Goal: Task Accomplishment & Management: Use online tool/utility

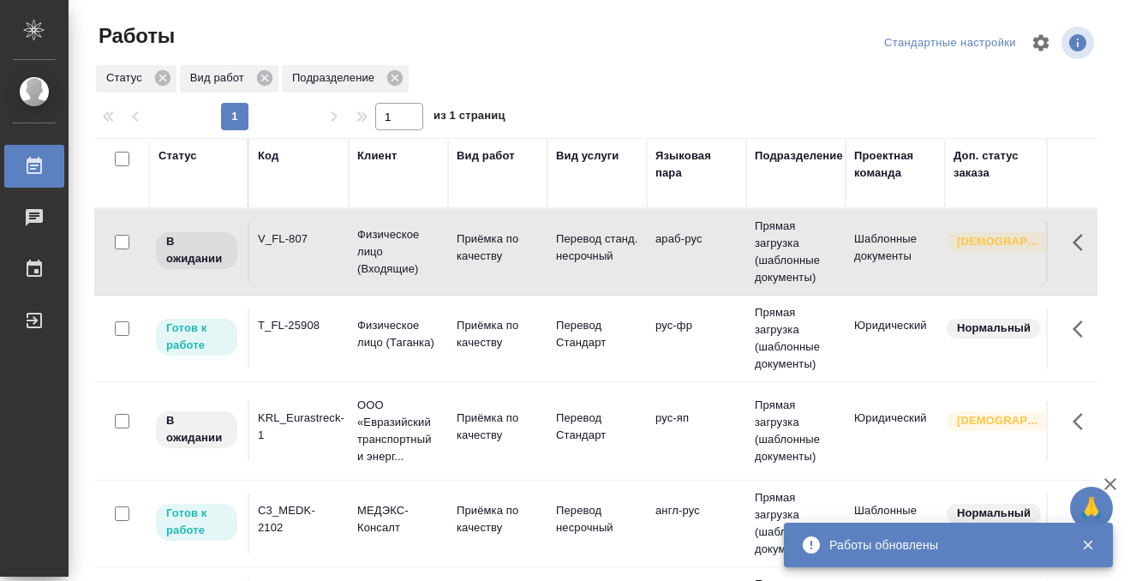
click at [273, 153] on div "Код" at bounding box center [268, 155] width 21 height 17
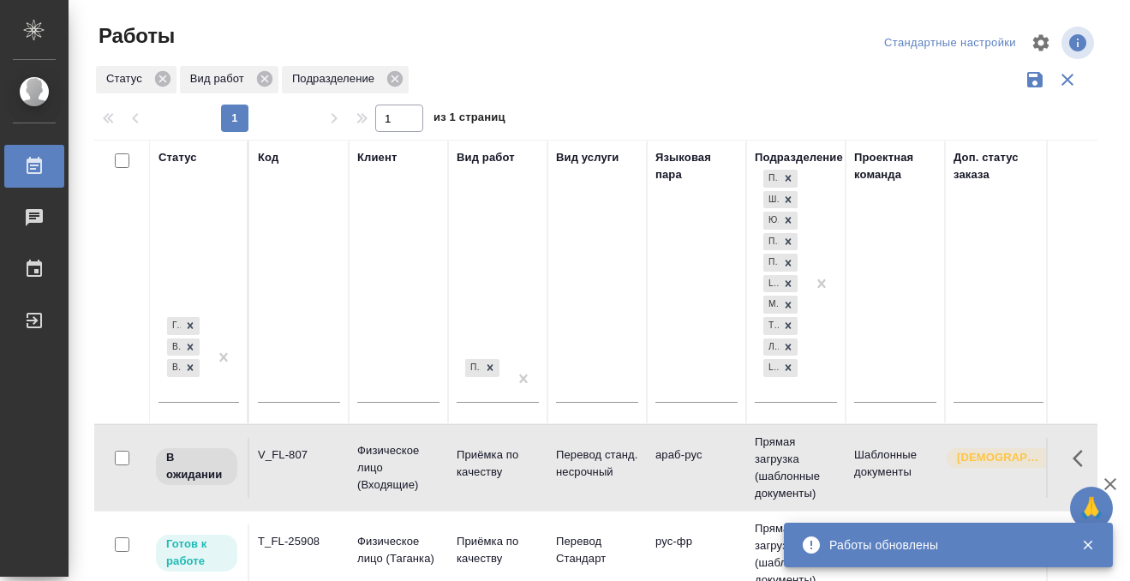
click at [283, 386] on input "text" at bounding box center [299, 390] width 82 height 21
paste input "V_FL-785"
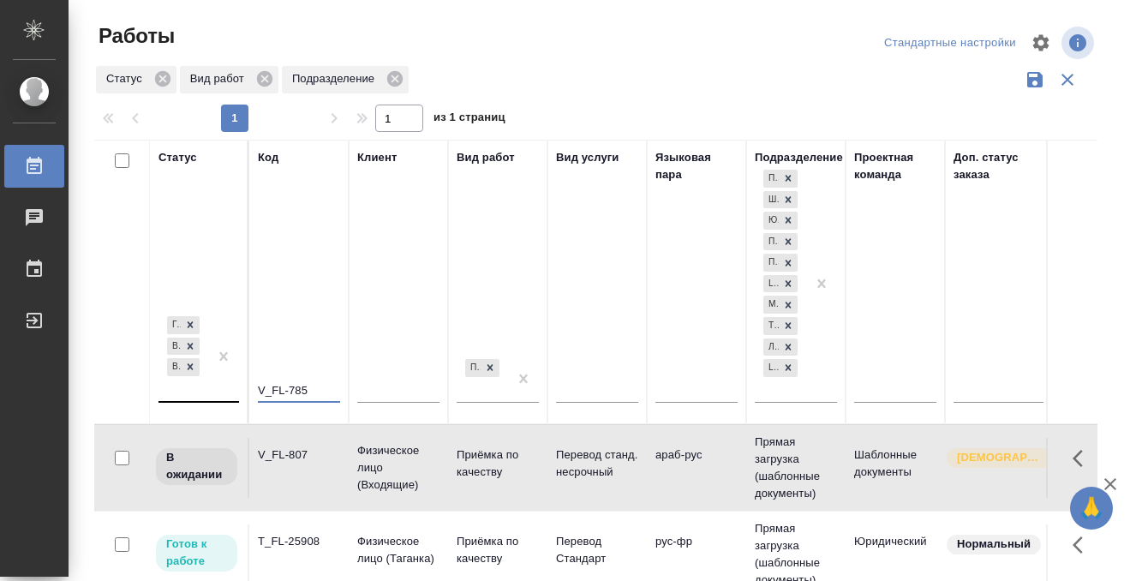
type input "V_FL-785"
click at [174, 388] on div "Готов к работе В работе В ожидании" at bounding box center [184, 357] width 50 height 88
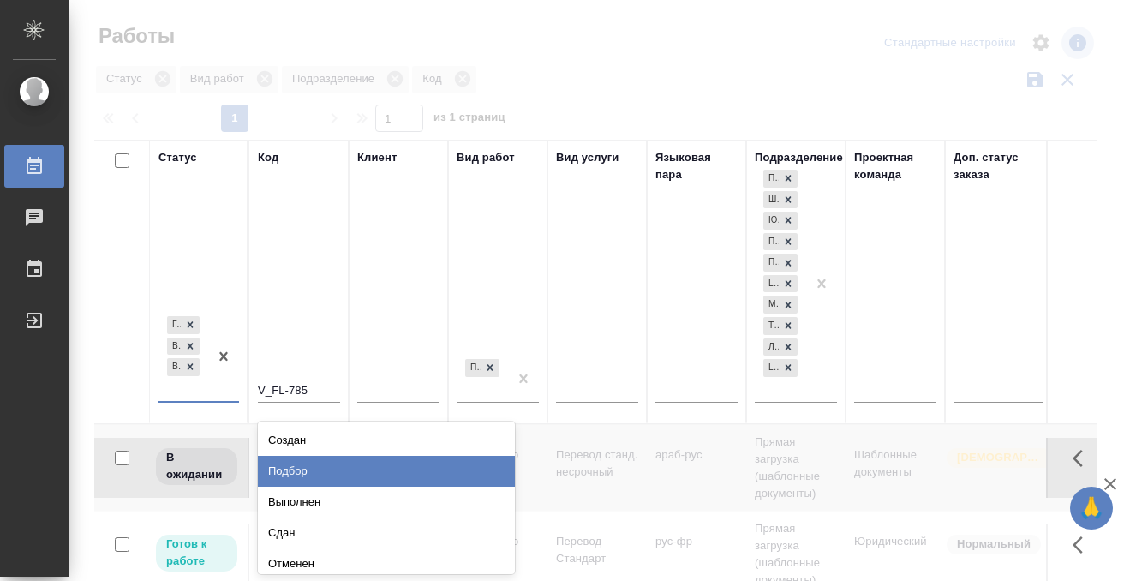
scroll to position [8, 0]
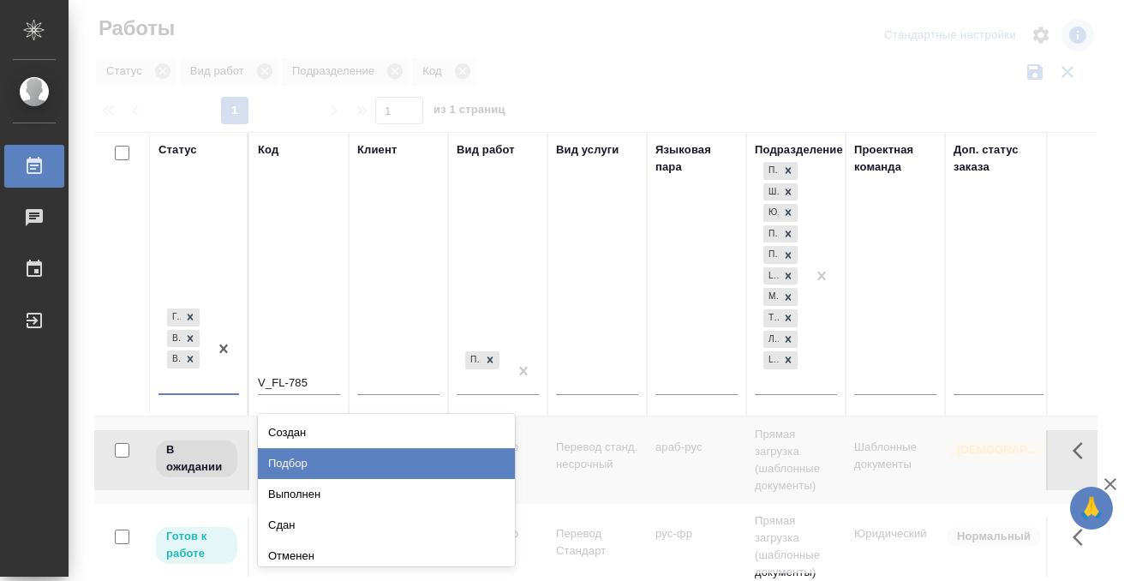
click at [279, 500] on div "Выполнен" at bounding box center [386, 494] width 257 height 31
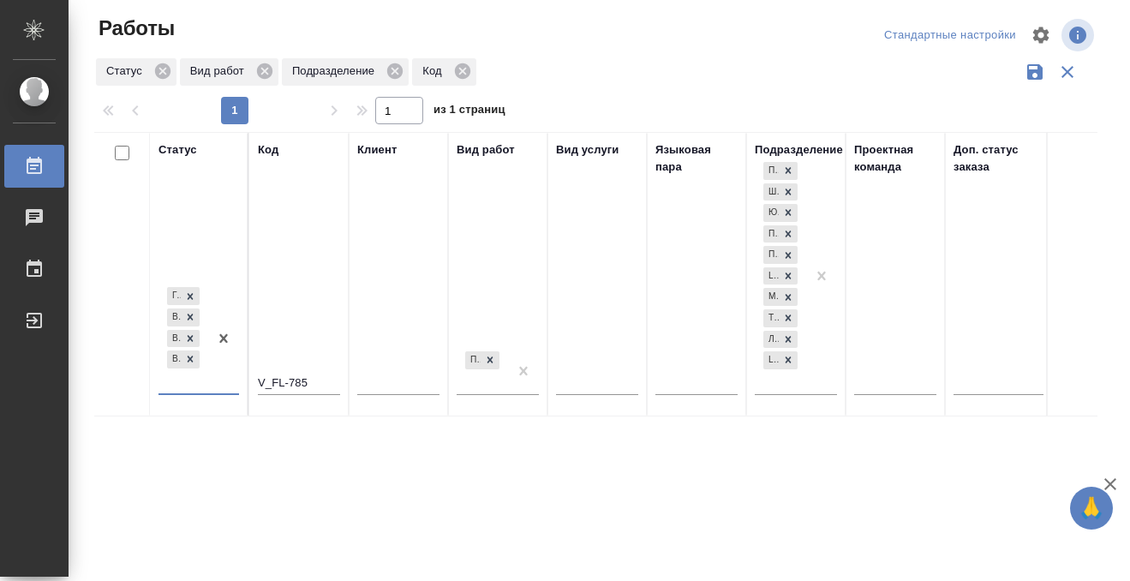
scroll to position [9, 0]
click at [202, 386] on div "Готов к работе В работе В ожидании Выполнен" at bounding box center [184, 337] width 50 height 109
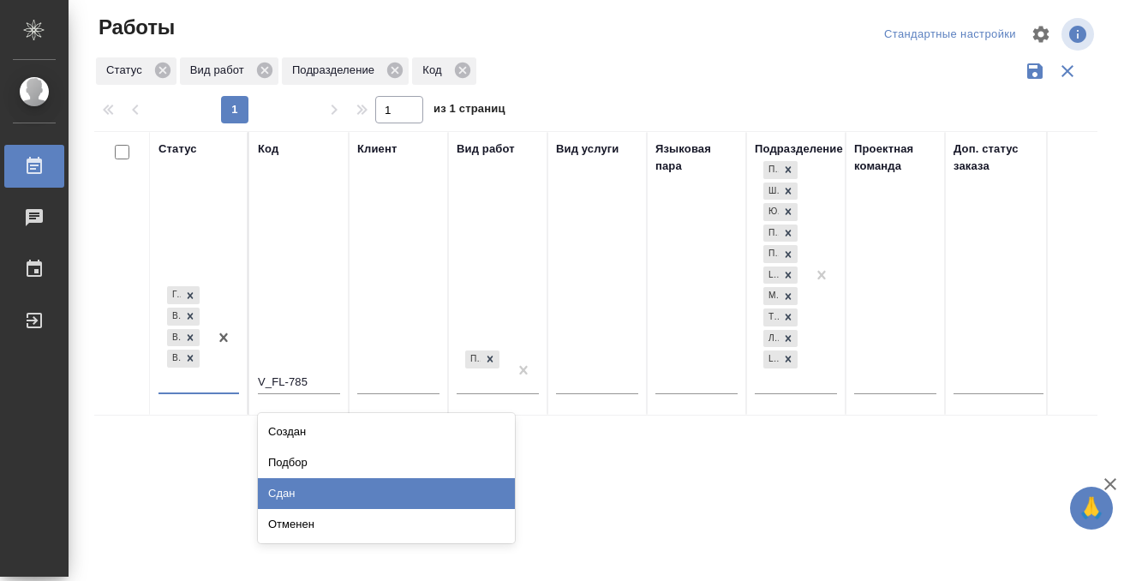
click at [296, 500] on div "Сдан" at bounding box center [386, 493] width 257 height 31
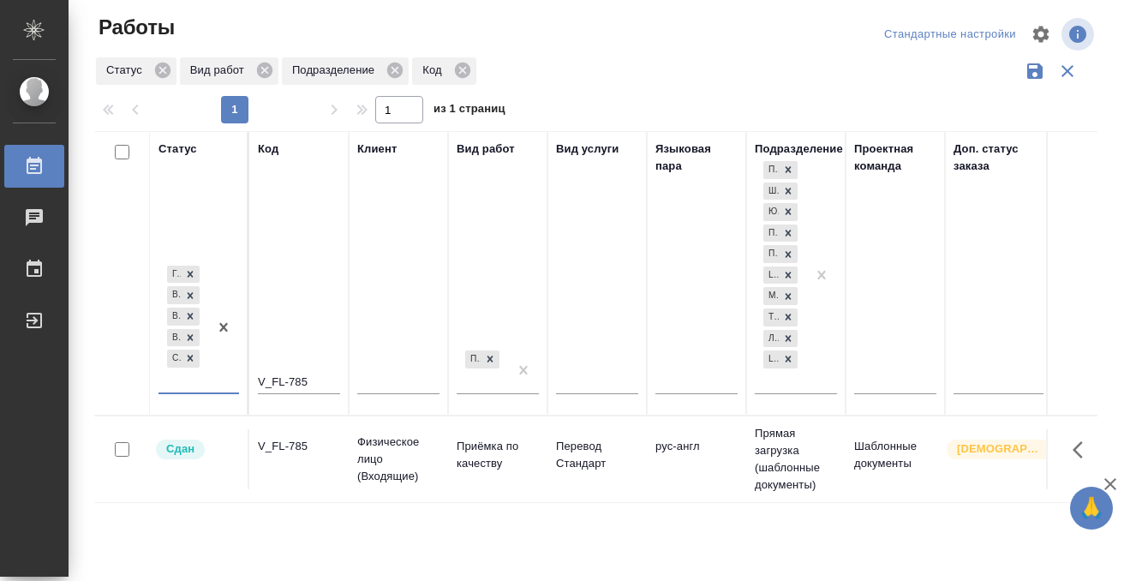
click at [282, 464] on td "V_FL-785" at bounding box center [298, 459] width 99 height 60
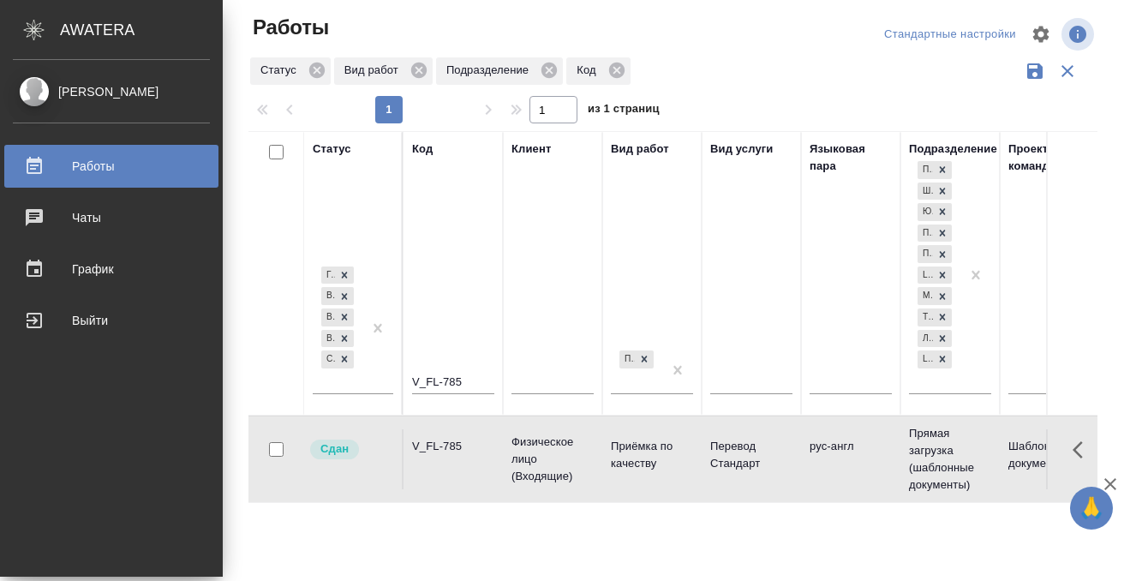
click at [47, 157] on div at bounding box center [48, 166] width 48 height 21
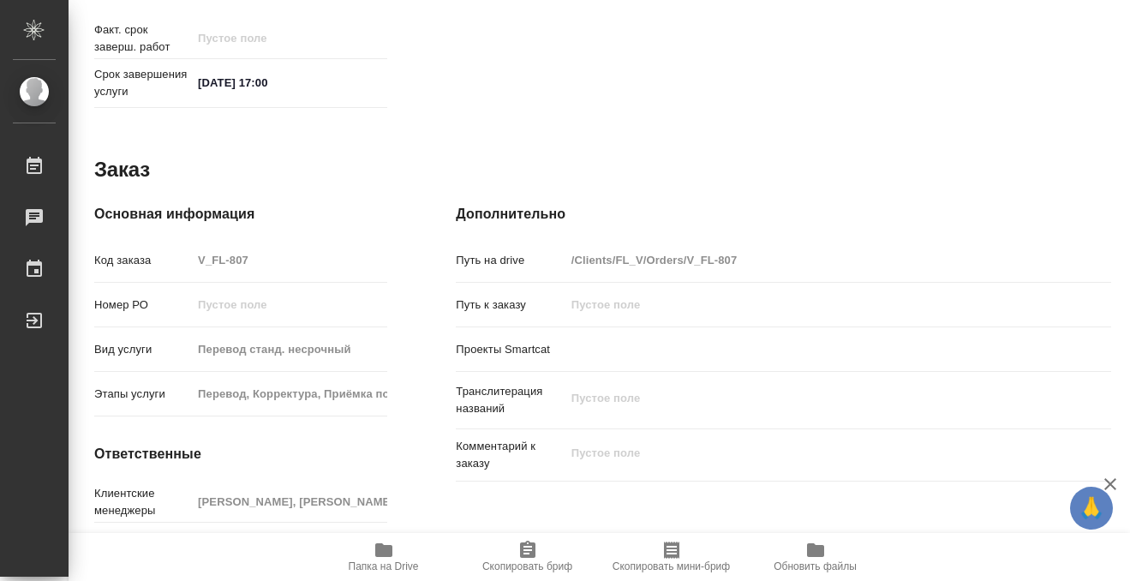
scroll to position [915, 0]
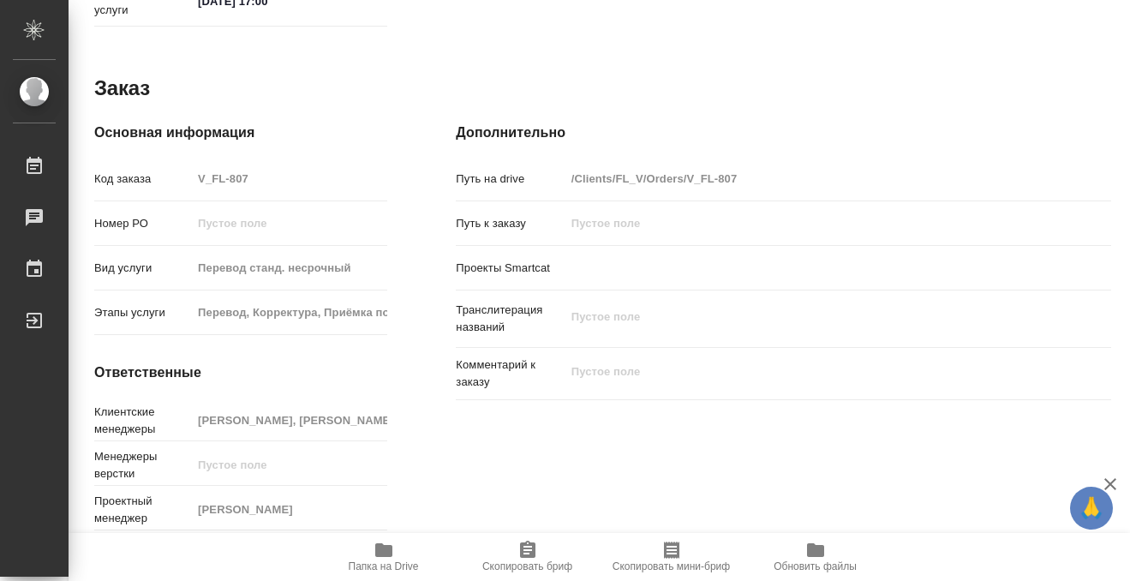
click at [380, 548] on icon "button" at bounding box center [383, 550] width 17 height 14
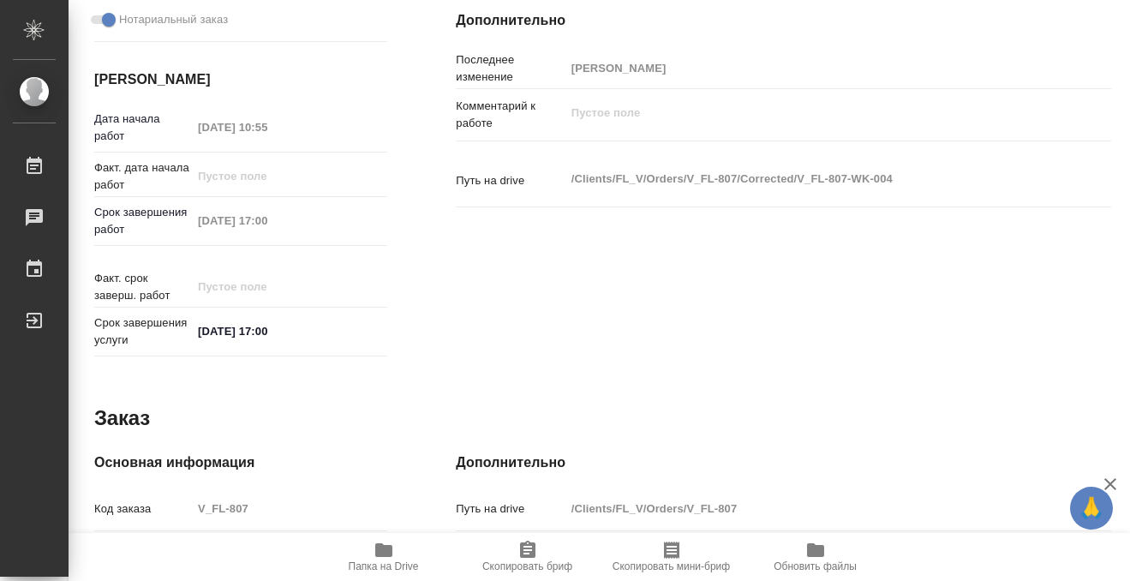
scroll to position [0, 0]
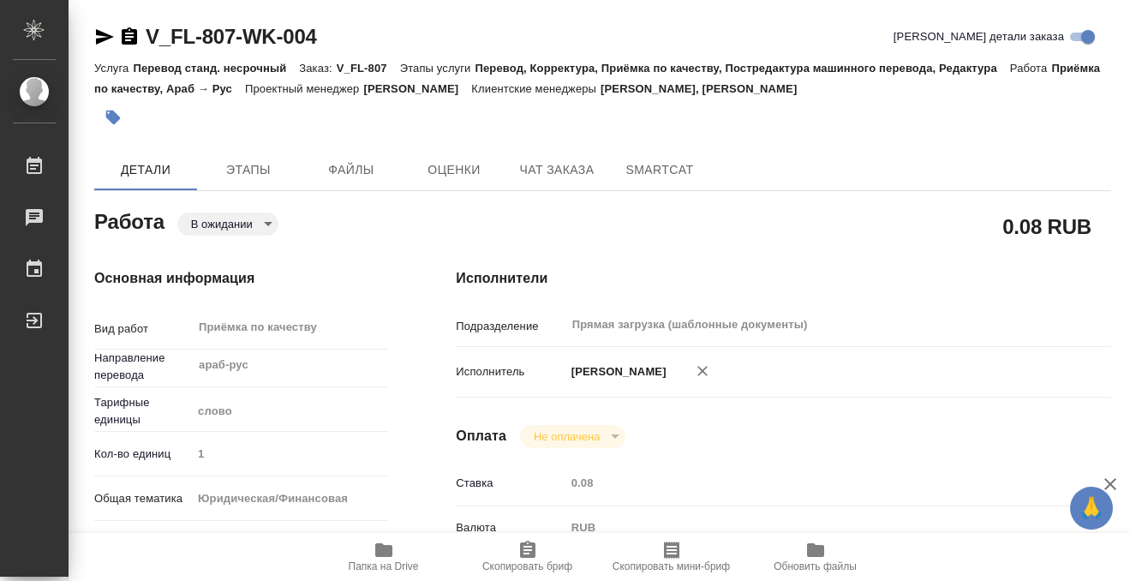
click at [117, 118] on icon "button" at bounding box center [113, 118] width 15 height 15
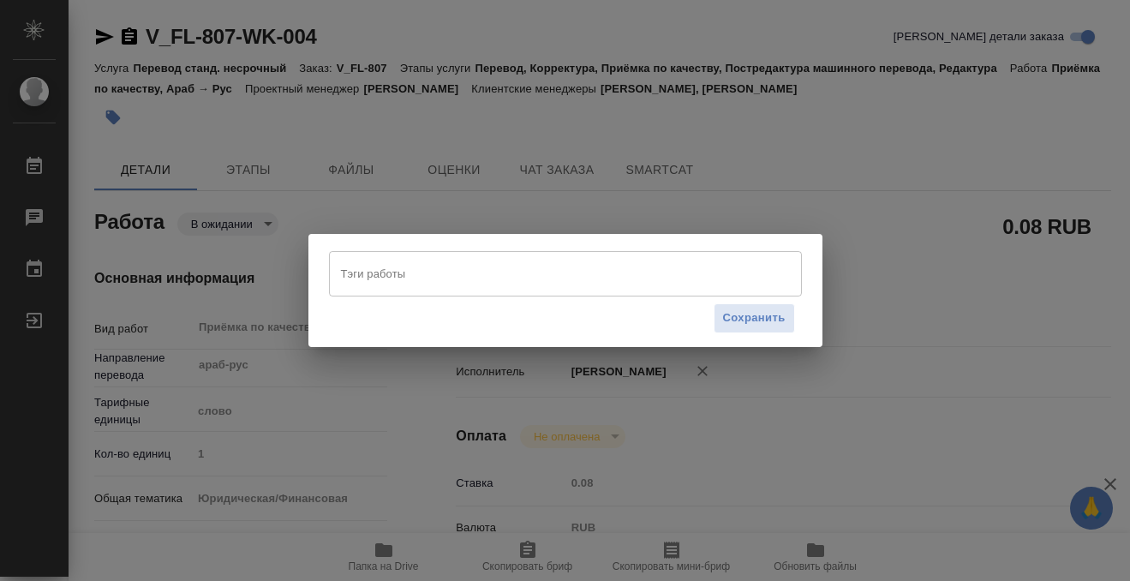
click at [367, 276] on input "Тэги работы" at bounding box center [549, 273] width 425 height 29
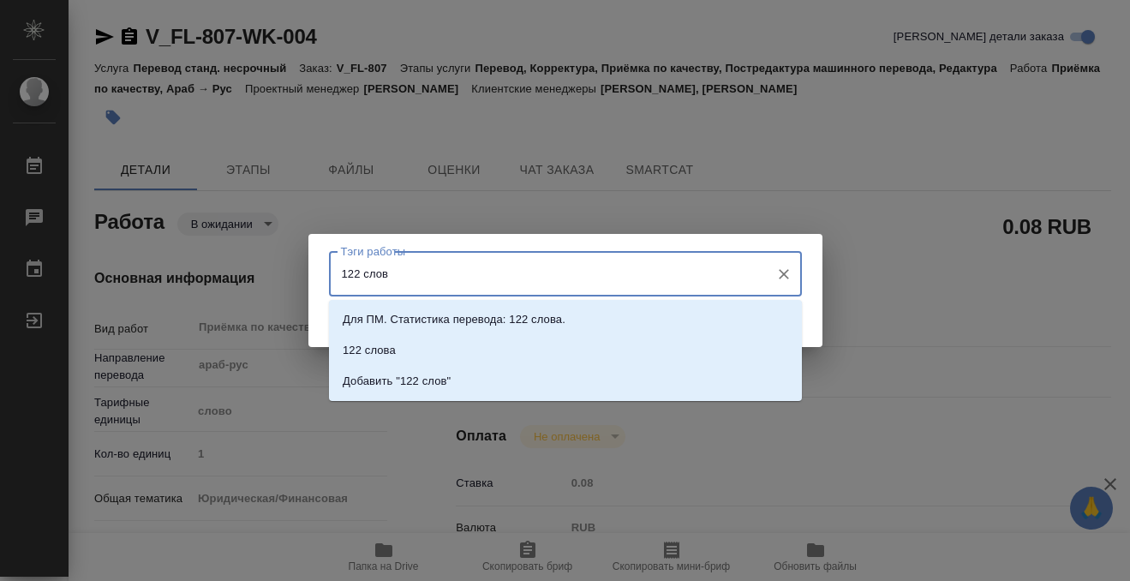
type input "122 слова"
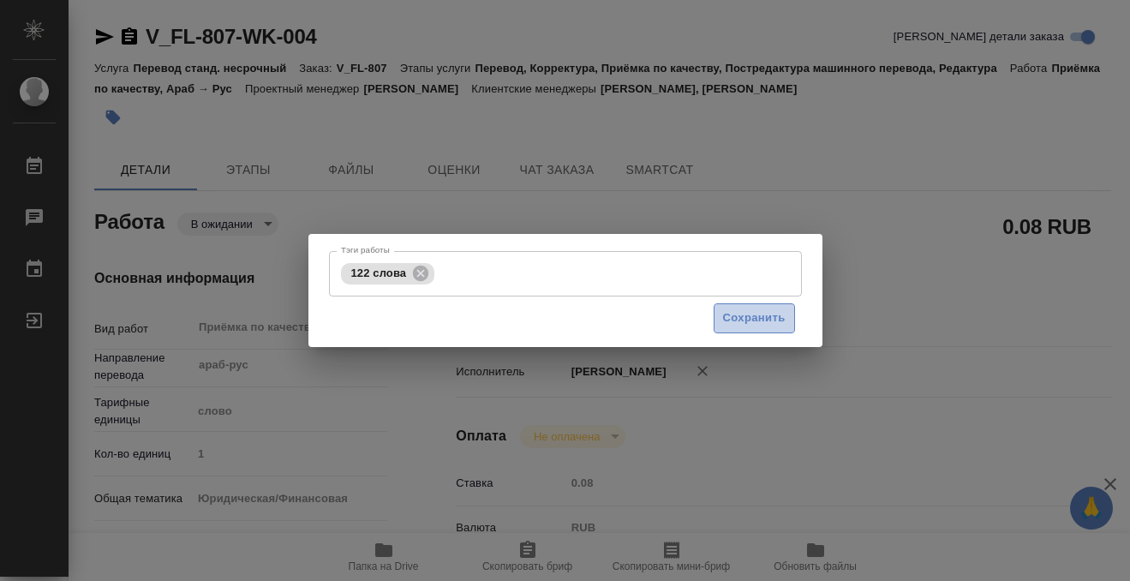
click at [766, 321] on span "Сохранить" at bounding box center [754, 318] width 63 height 20
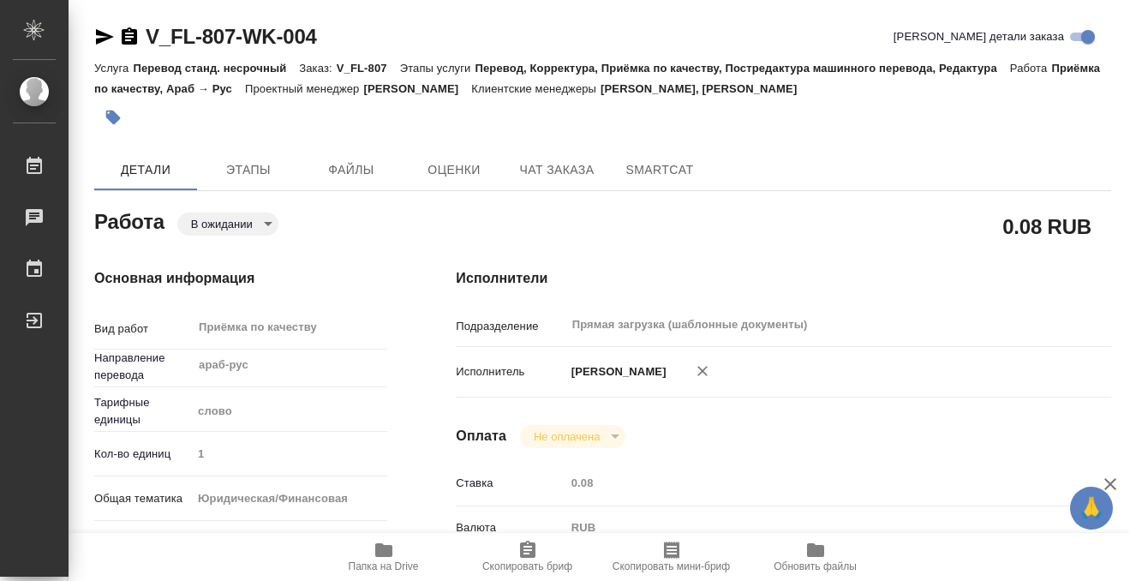
type input "pending"
type input "араб-рус"
type input "5a8b1489cc6b4906c91bfd90"
type input "1"
type input "yr-fn"
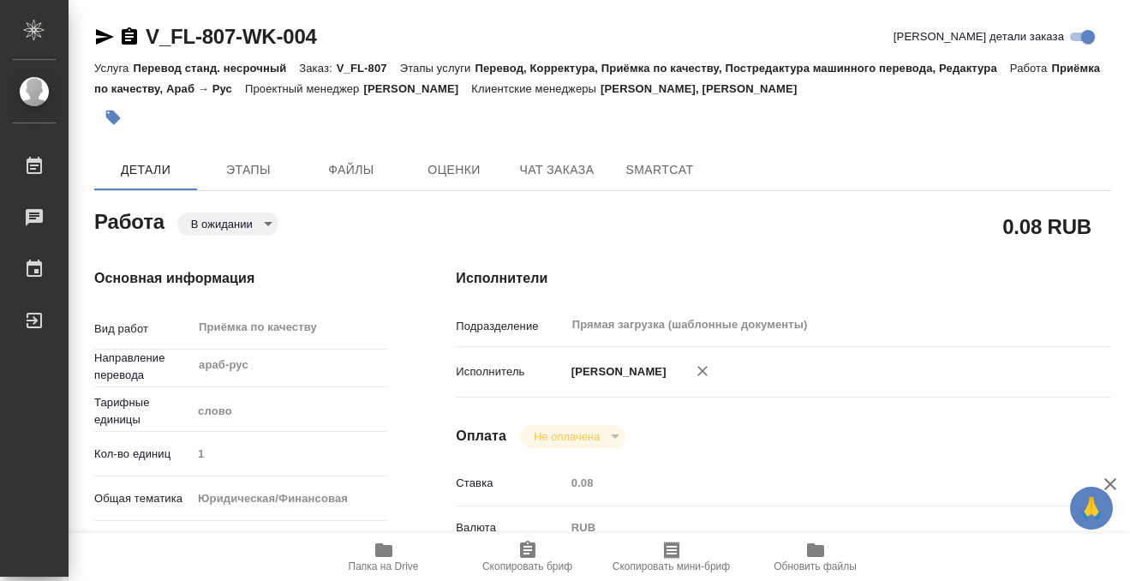
type input "5a8b8b956a9677013d343cfe"
checkbox input "true"
type input "20.08.2025 10:55"
type input "20.08.2025 17:00"
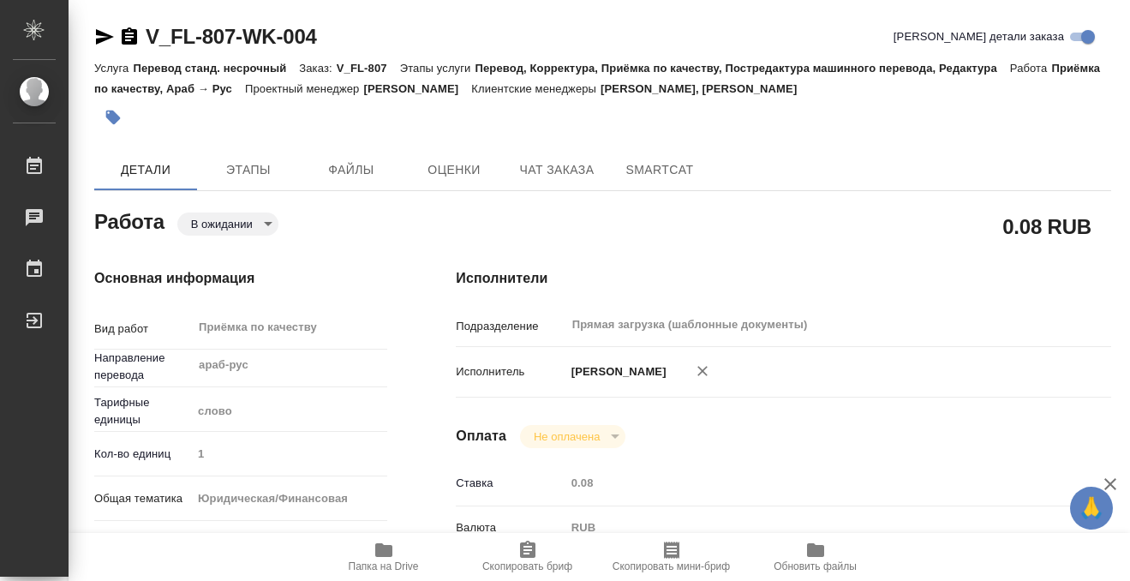
type input "Прямая загрузка (шаблонные документы)"
type input "notPayed"
type input "0.08"
type input "RUB"
type input "Кобзева Елизавета"
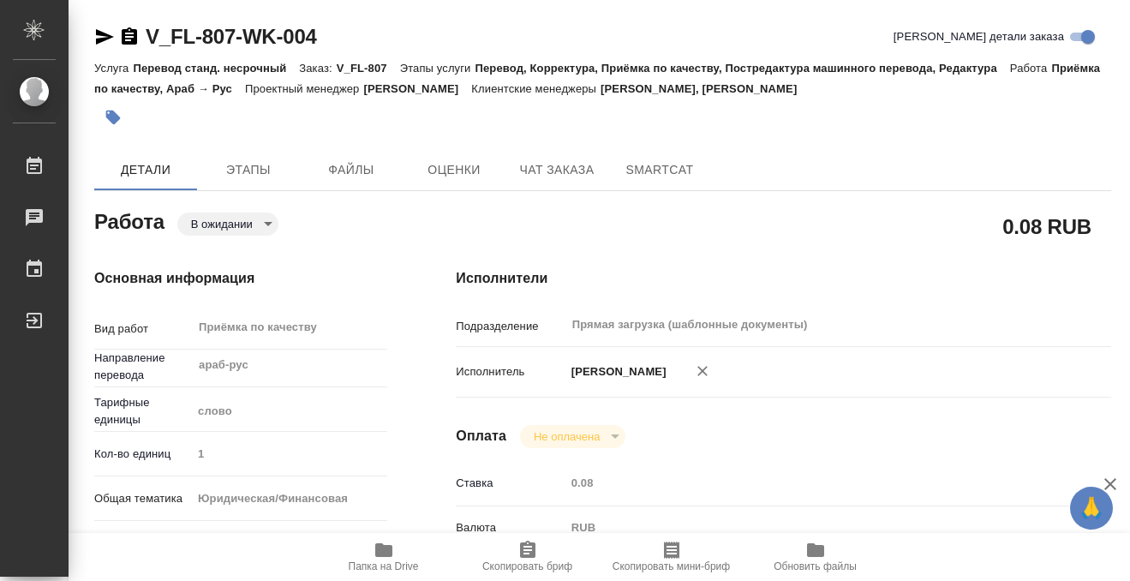
type input "V_FL-807"
type input "Перевод станд. несрочный"
type input "Перевод, Корректура, Приёмка по качеству, Постредактура машинного перевода, Ред…"
type input "Богомолова Анастасия, Касымов Тимур"
type input "/Clients/FL_V/Orders/V_FL-807"
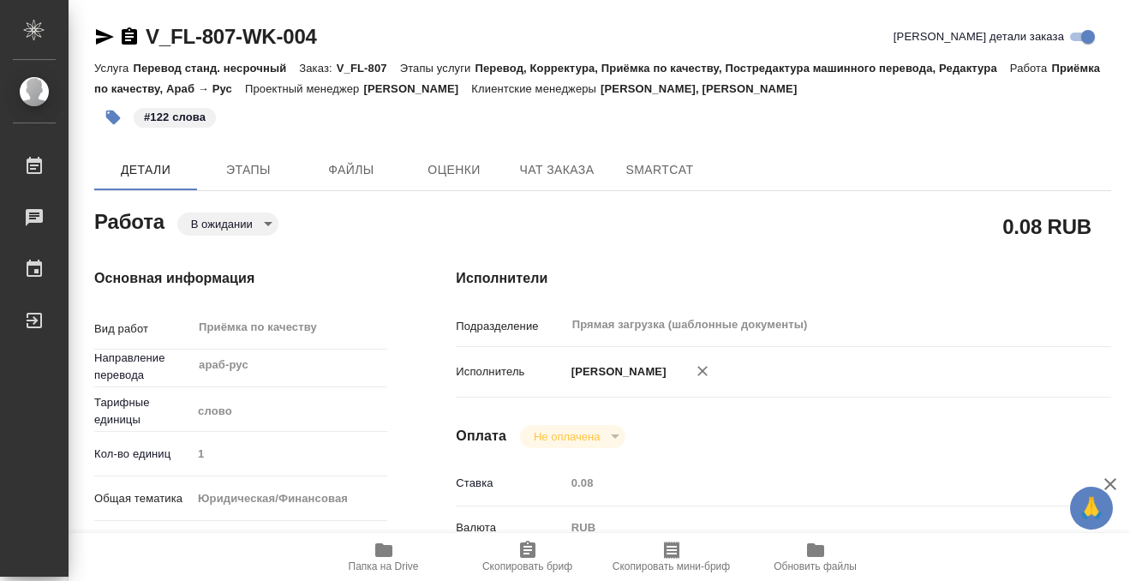
click at [254, 225] on body "🙏 .cls-1 fill:#fff; AWATERA Kobzeva Elizaveta Работы 0 Чаты График Выйти V_FL-8…" at bounding box center [565, 290] width 1130 height 581
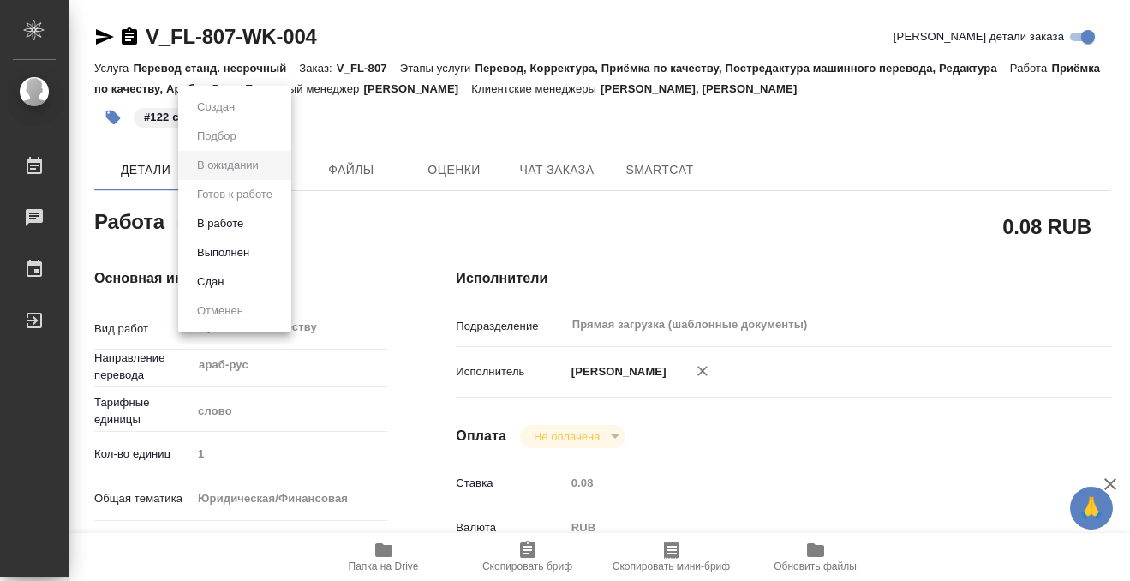
click at [240, 117] on button "Выполнен" at bounding box center [216, 107] width 48 height 19
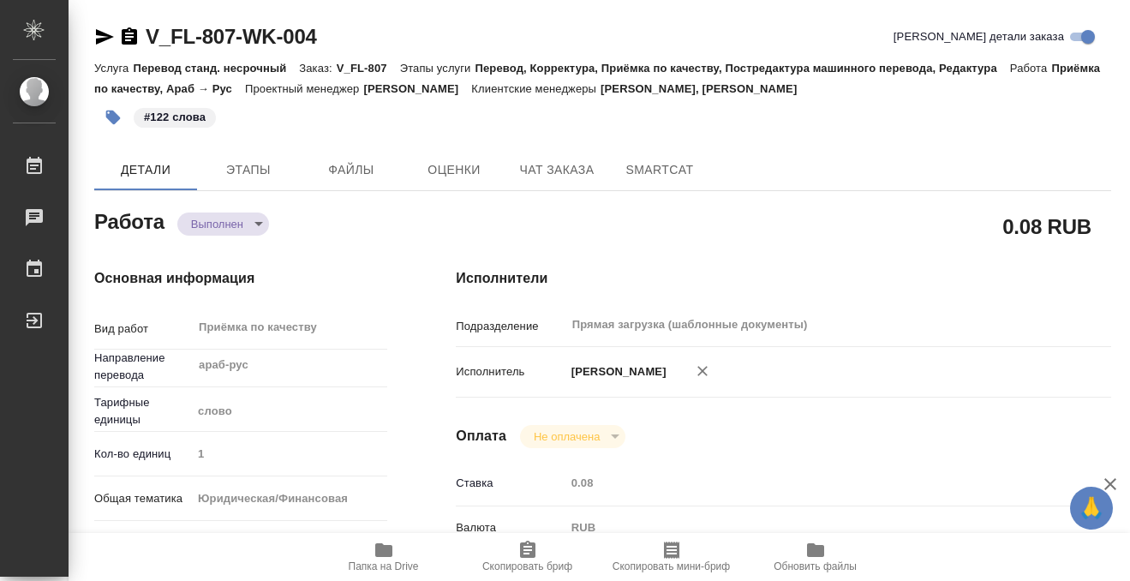
type textarea "x"
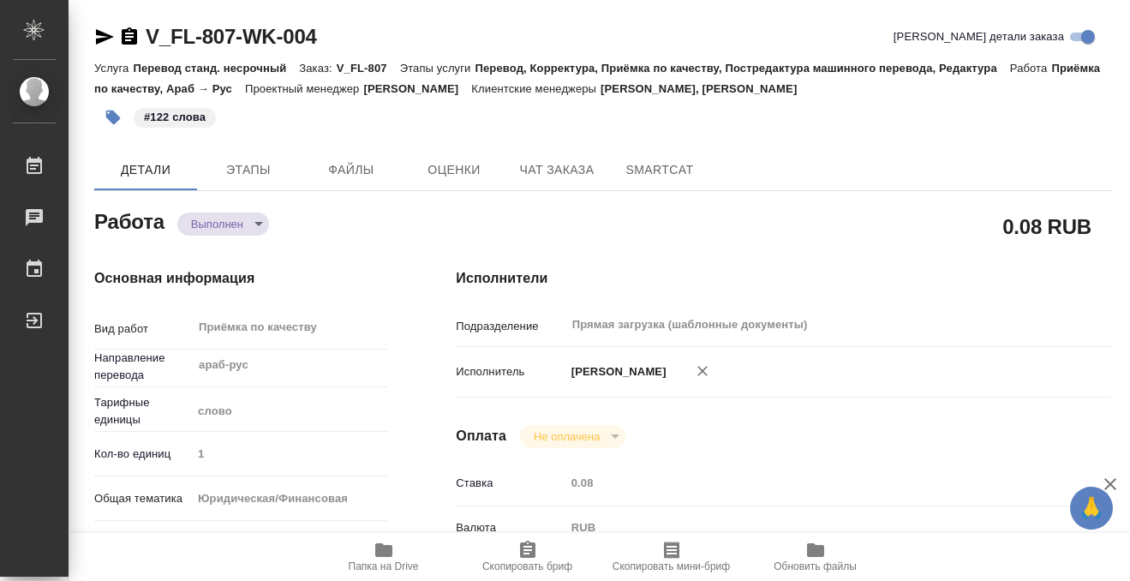
type textarea "x"
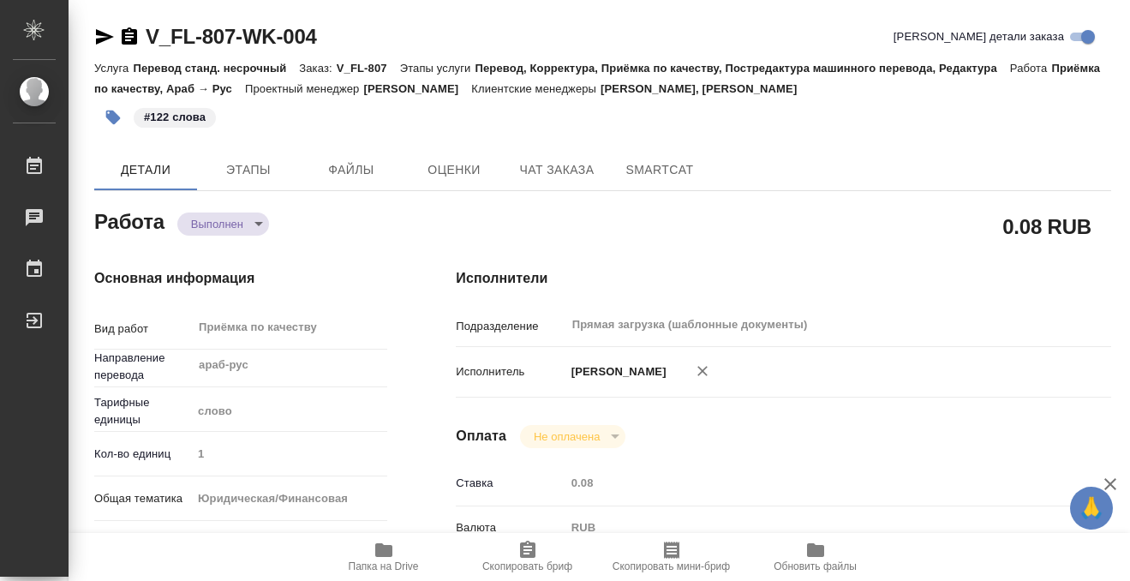
type textarea "x"
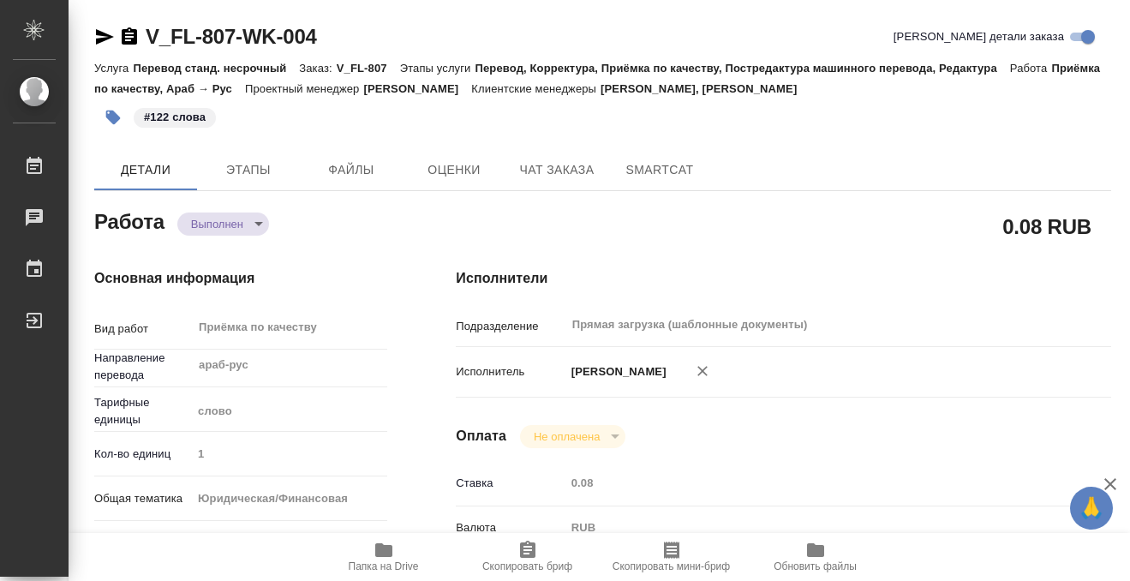
click at [134, 35] on icon "button" at bounding box center [129, 35] width 15 height 17
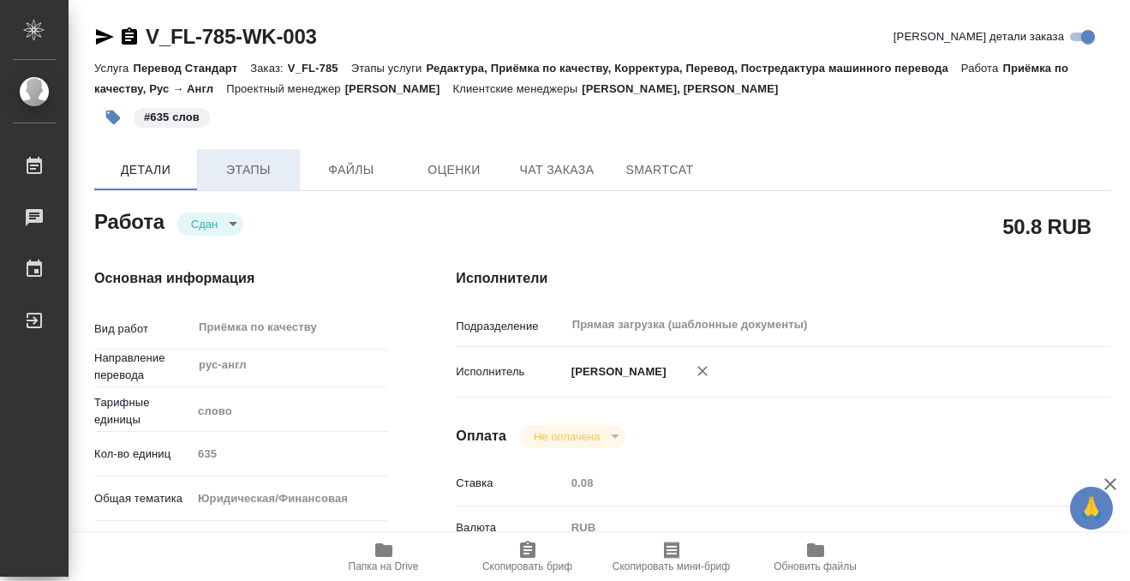
click at [243, 168] on span "Этапы" at bounding box center [248, 169] width 82 height 21
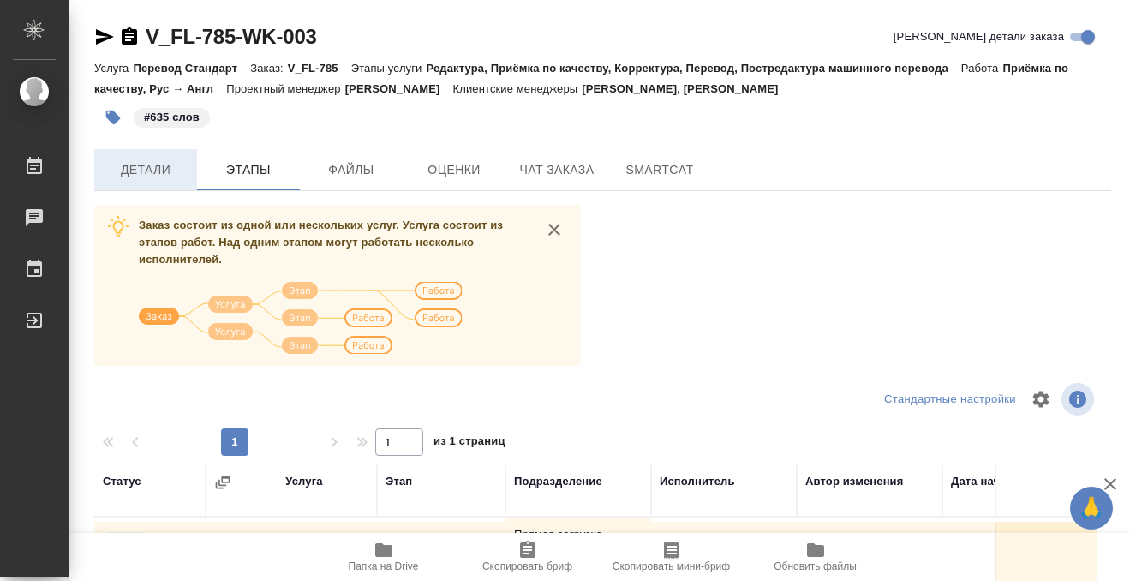
click at [154, 161] on span "Детали" at bounding box center [146, 169] width 82 height 21
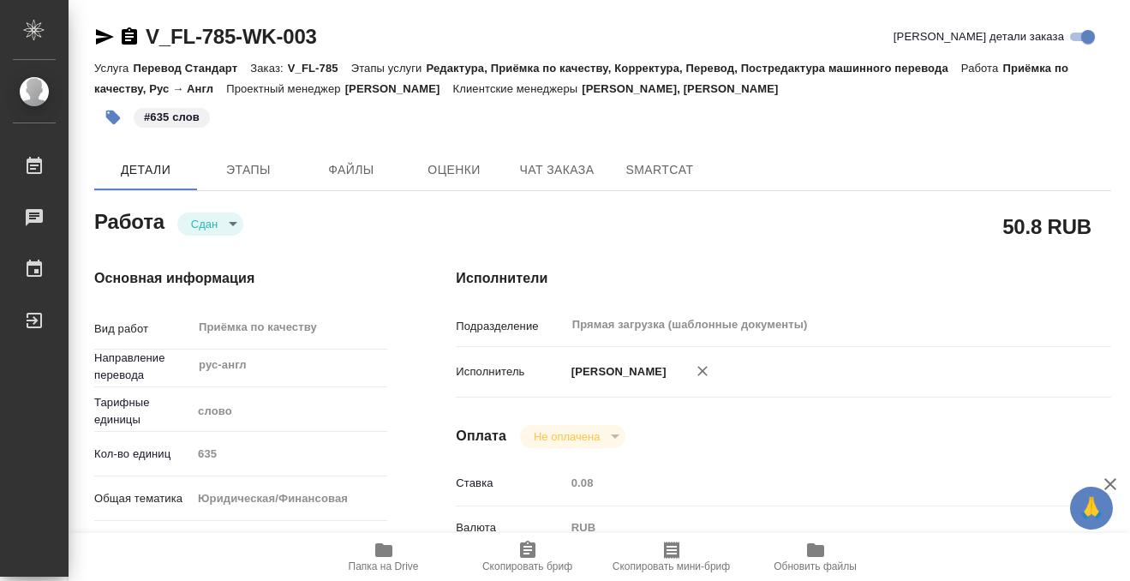
type textarea "x"
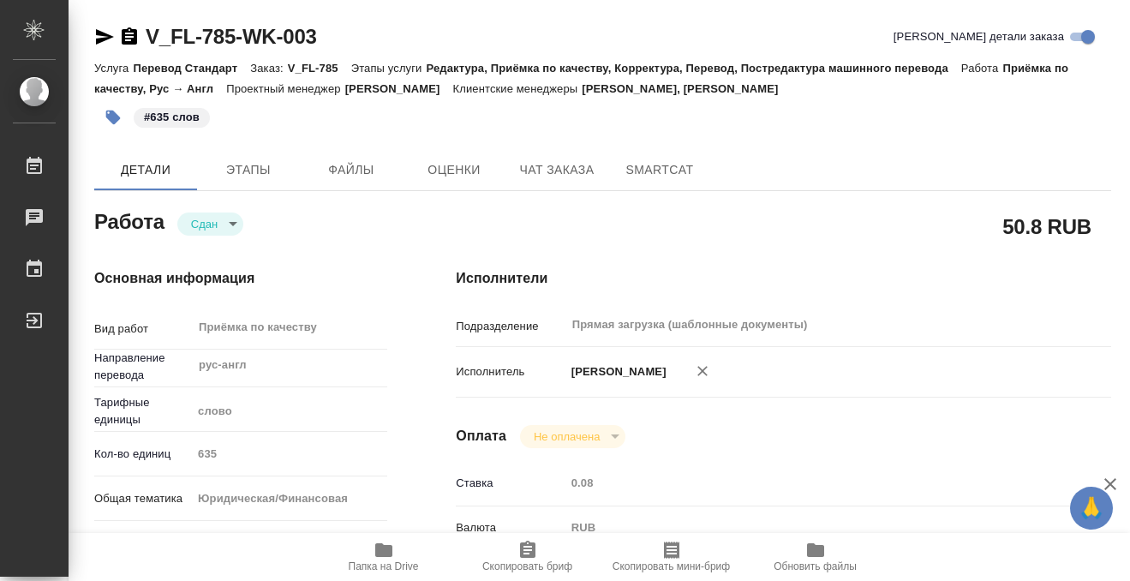
type textarea "x"
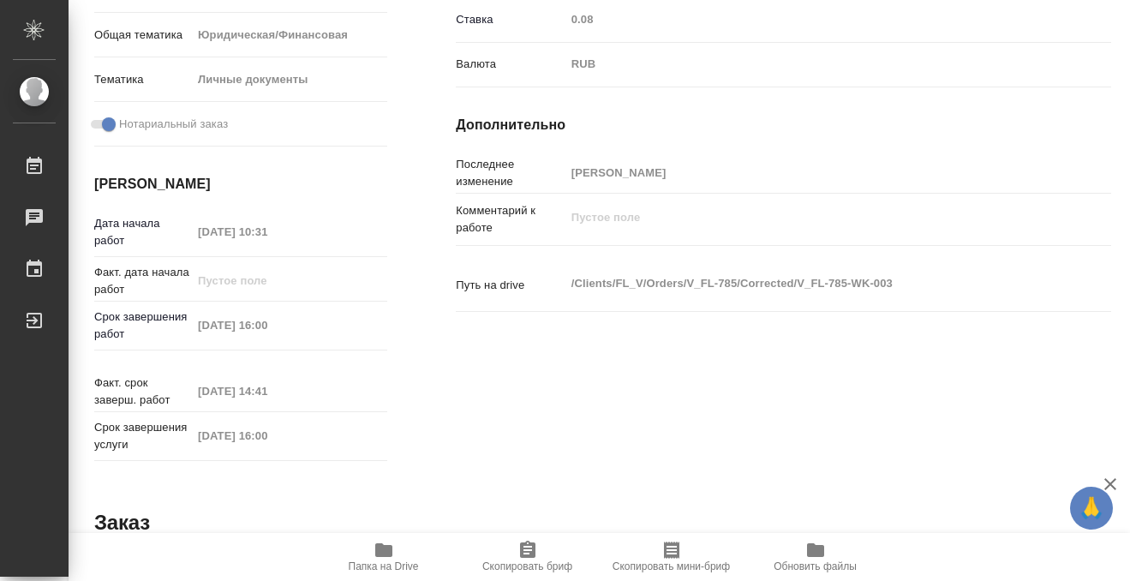
type textarea "x"
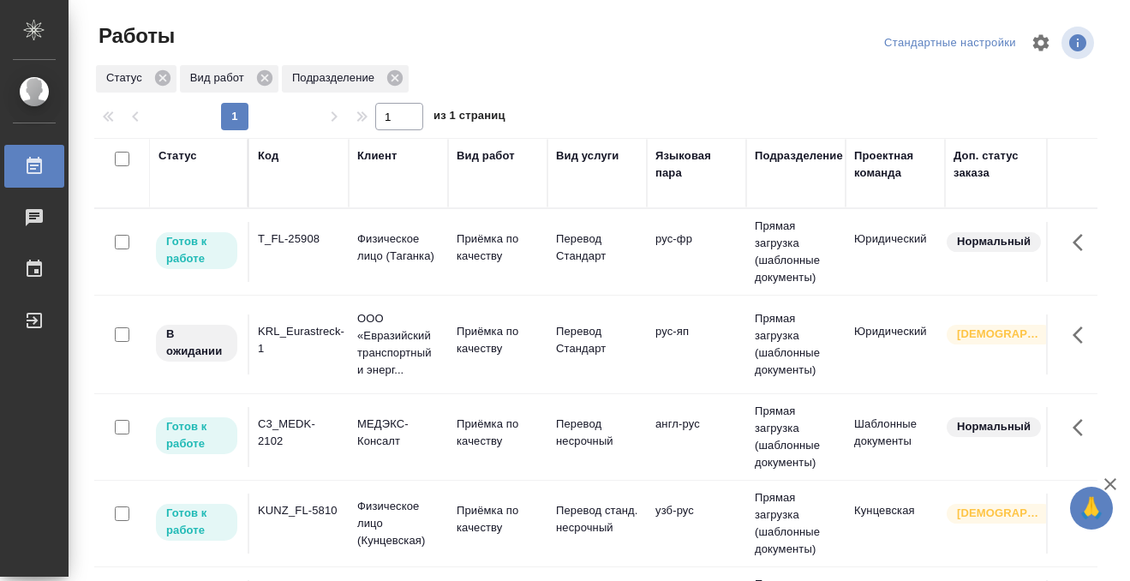
click at [189, 158] on div "Статус" at bounding box center [178, 155] width 39 height 17
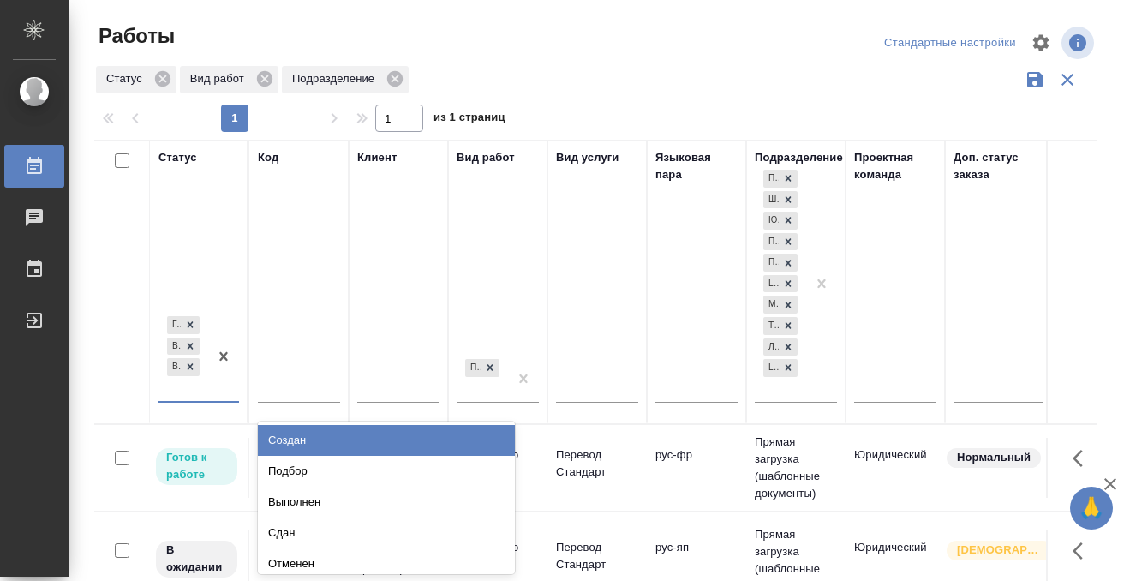
click at [193, 394] on div "[PERSON_NAME] к работе В работе В ожидании" at bounding box center [184, 357] width 50 height 88
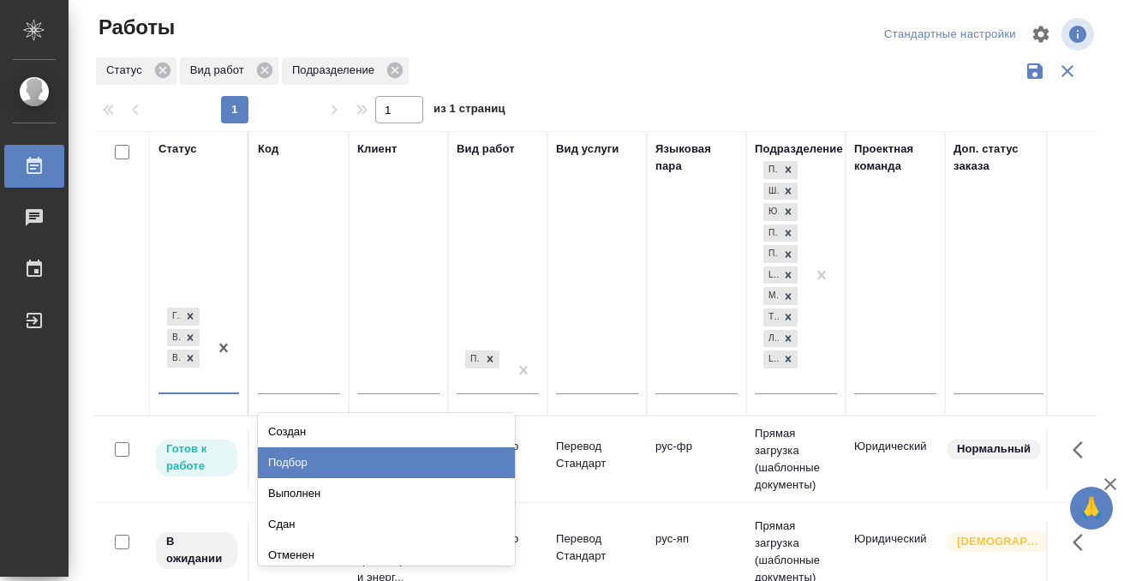
click at [335, 459] on div "Подбор" at bounding box center [386, 462] width 257 height 31
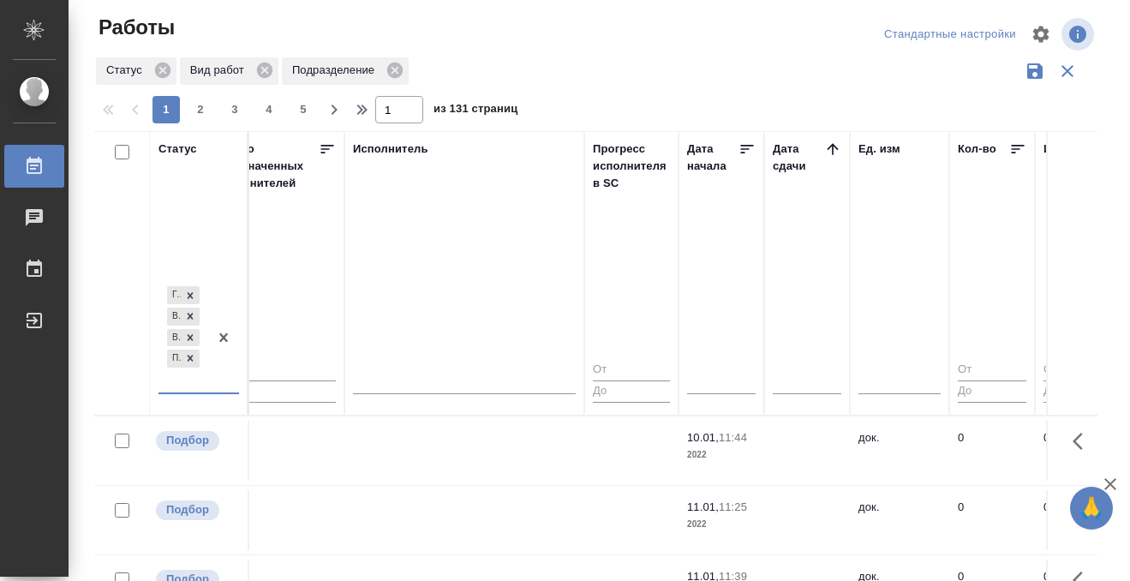
scroll to position [0, 1082]
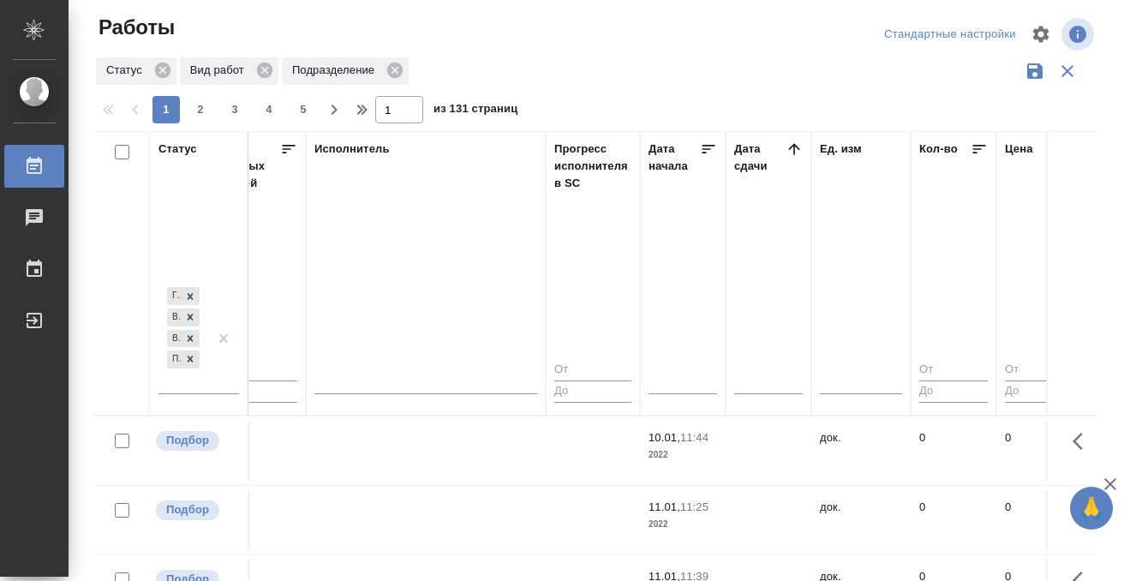
click at [787, 145] on icon at bounding box center [794, 149] width 17 height 17
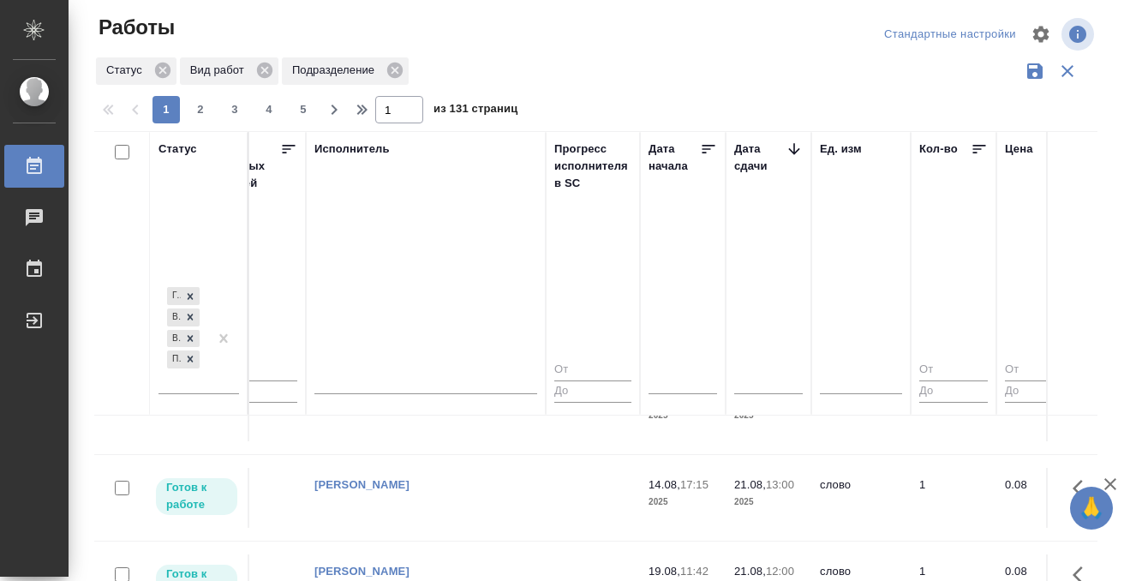
scroll to position [872, 1082]
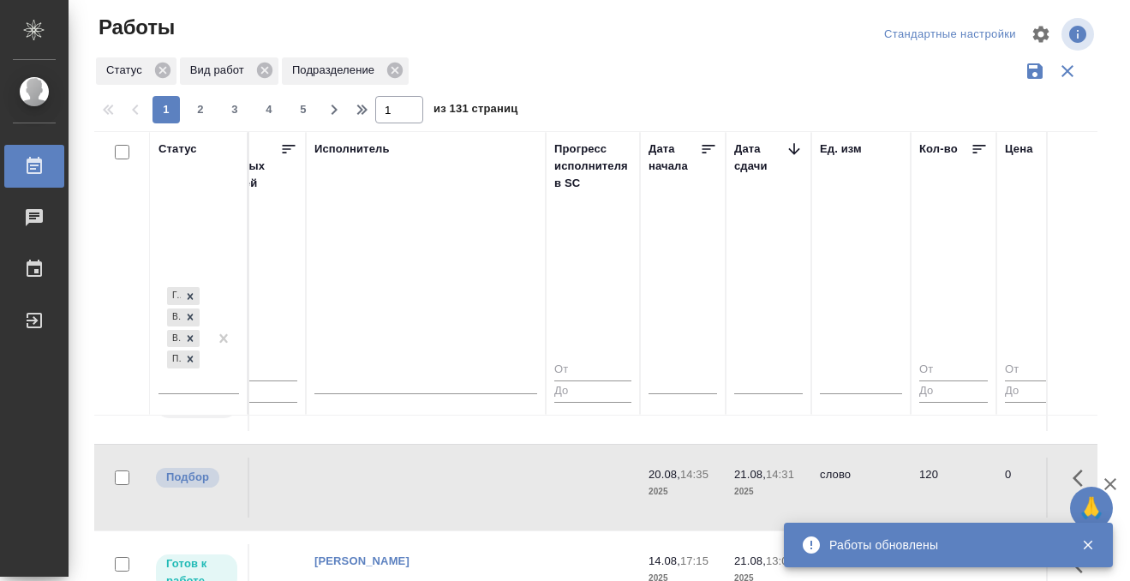
scroll to position [965, 1082]
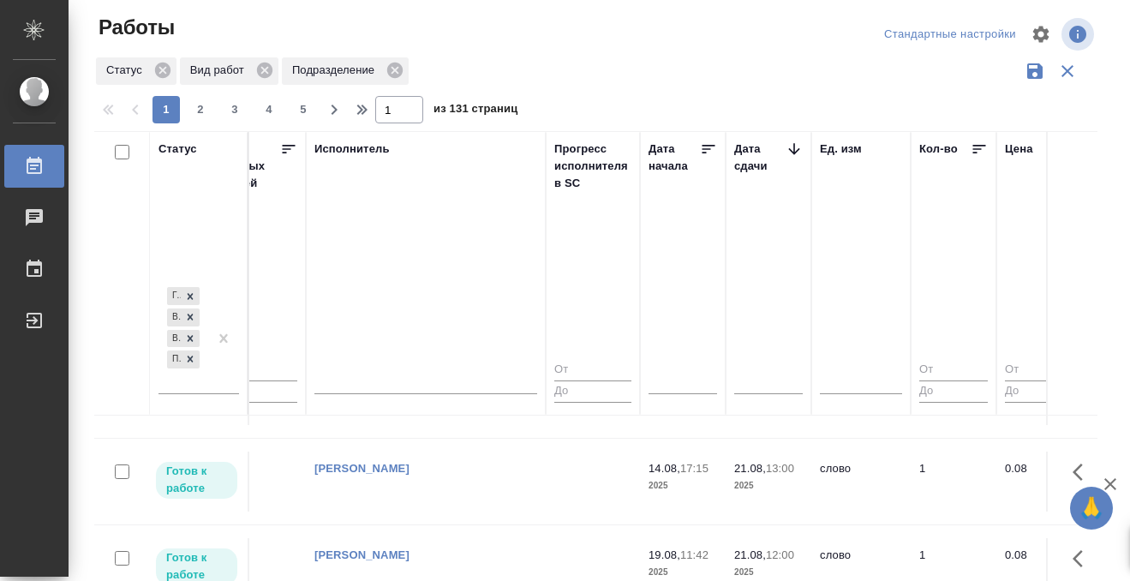
scroll to position [1227, 1082]
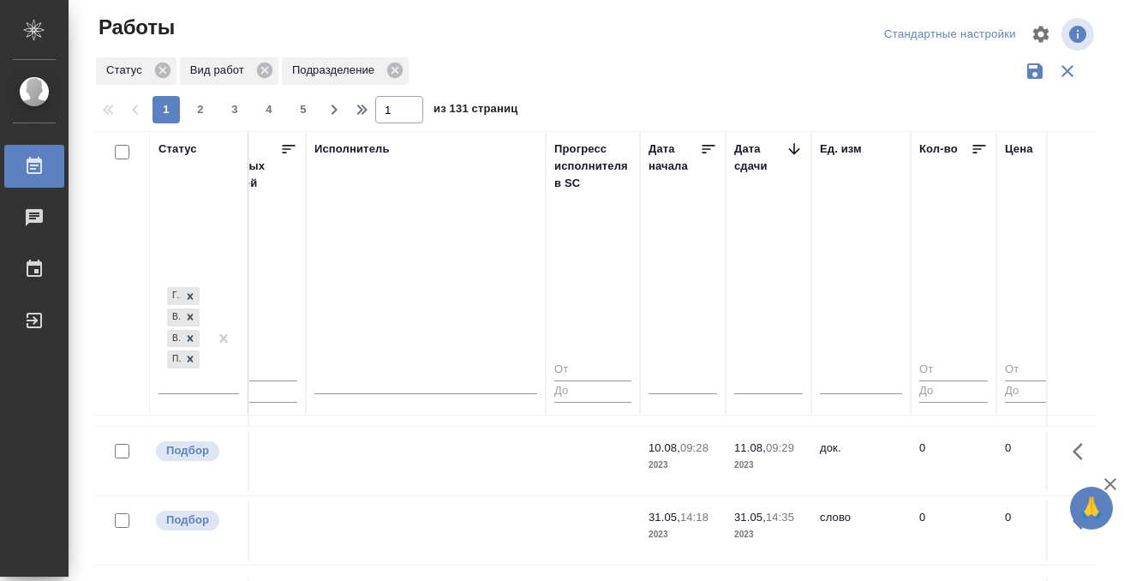
scroll to position [1703, 1082]
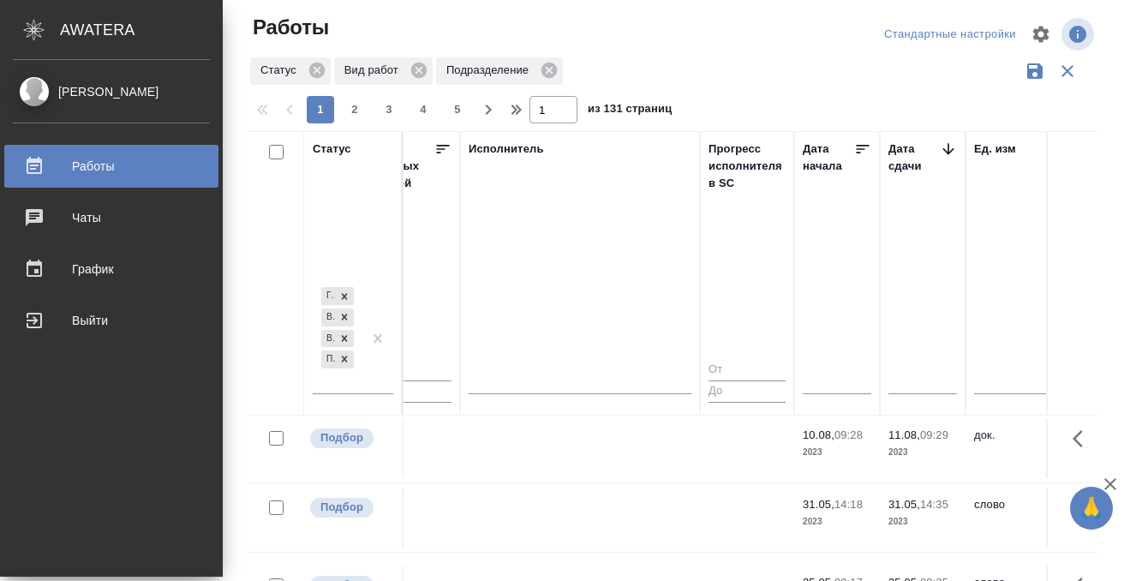
click at [40, 174] on icon at bounding box center [34, 166] width 21 height 21
click at [33, 169] on div "Работы" at bounding box center [111, 166] width 197 height 26
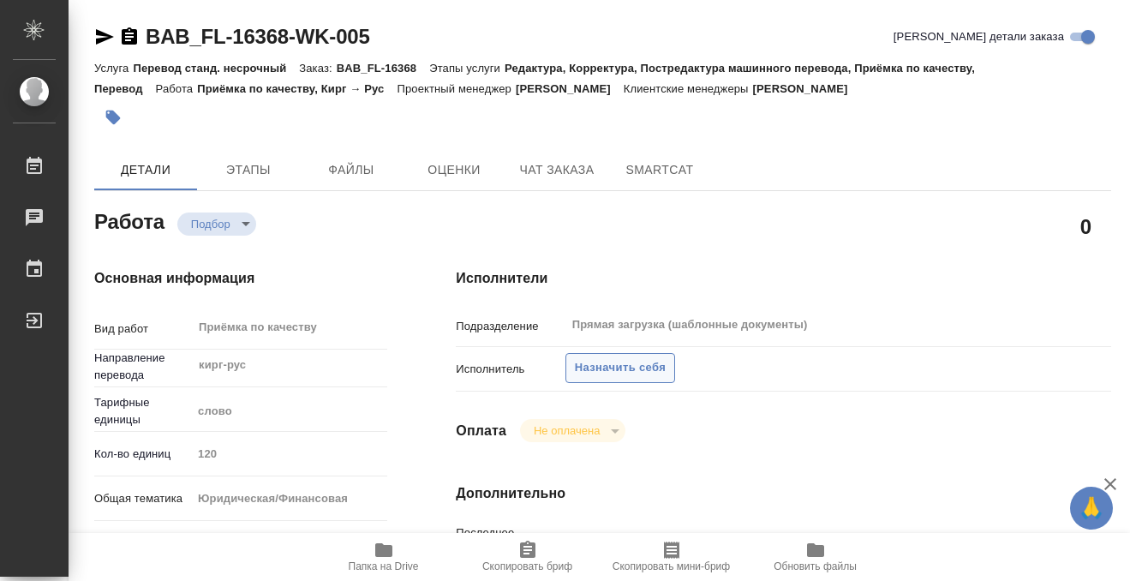
click at [631, 372] on span "Назначить себя" at bounding box center [620, 368] width 91 height 20
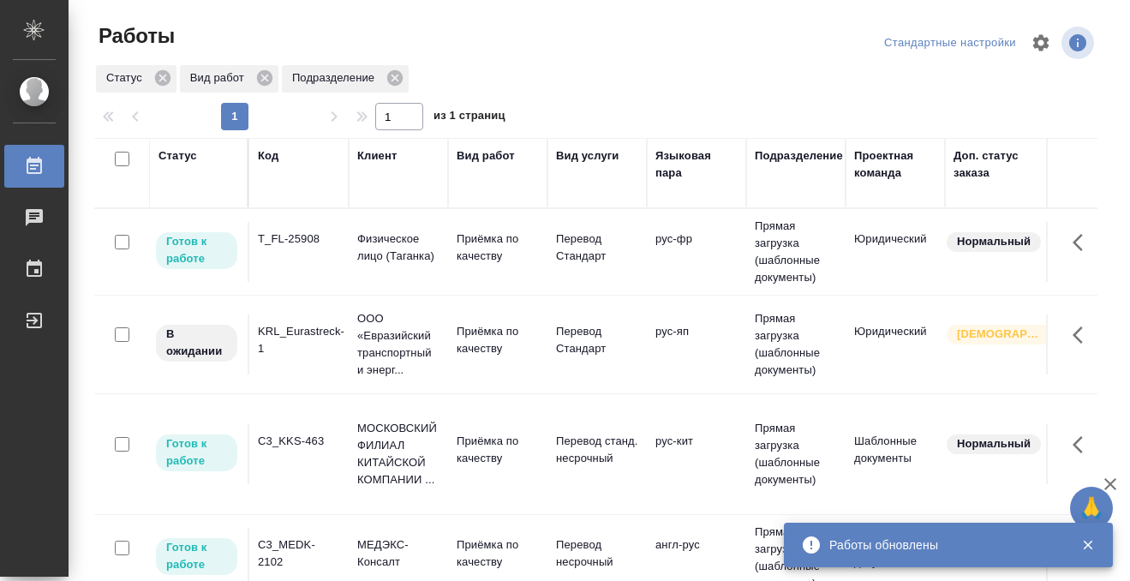
scroll to position [215, 0]
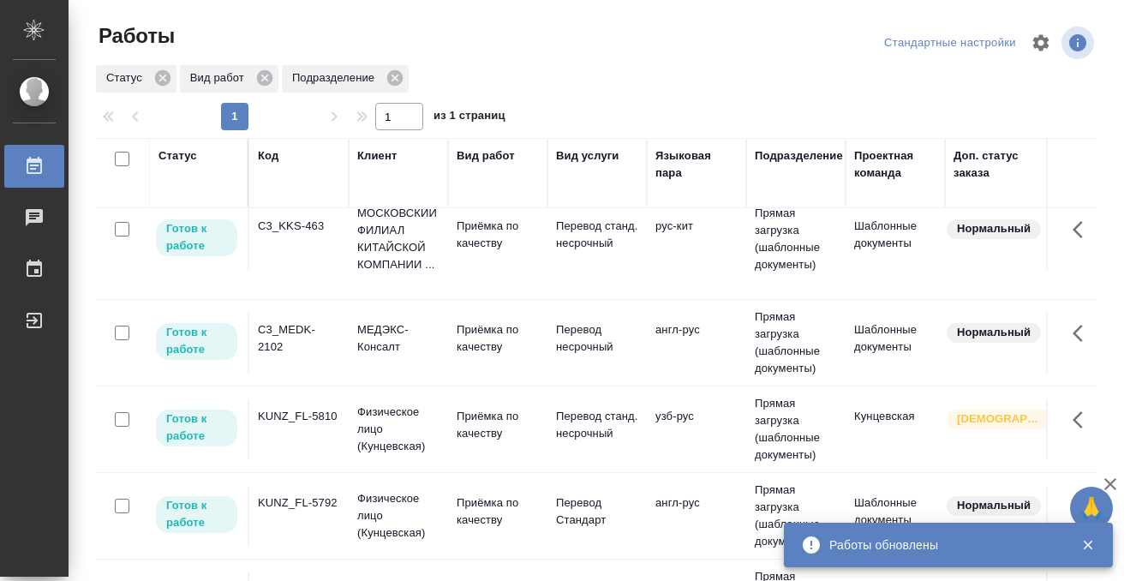
click at [307, 33] on div "KUNZ_FL-5810" at bounding box center [299, 23] width 82 height 17
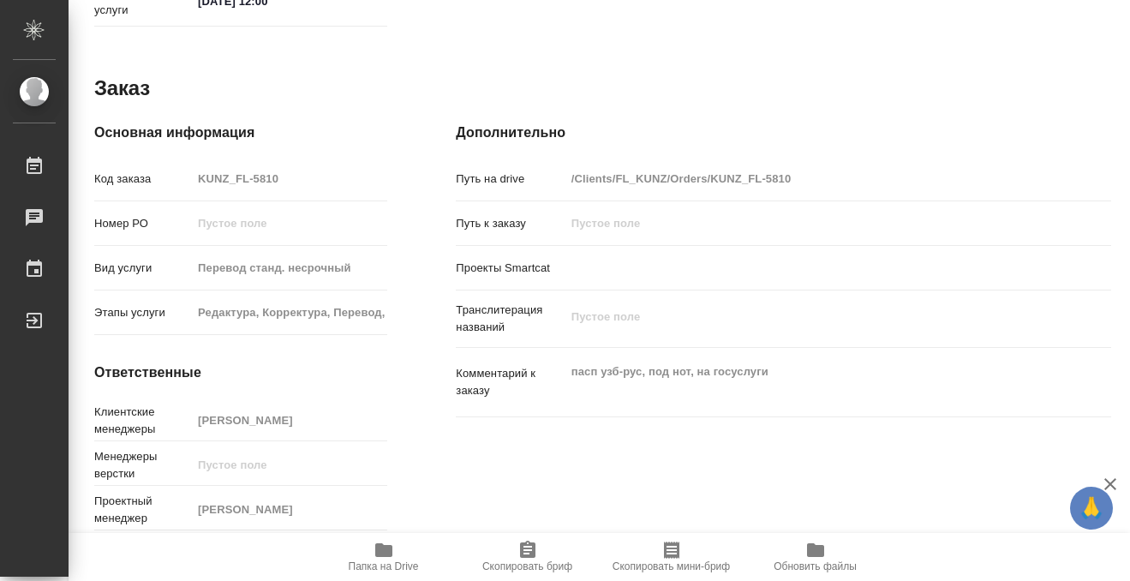
scroll to position [915, 0]
click at [371, 552] on span "Папка на Drive" at bounding box center [383, 556] width 123 height 33
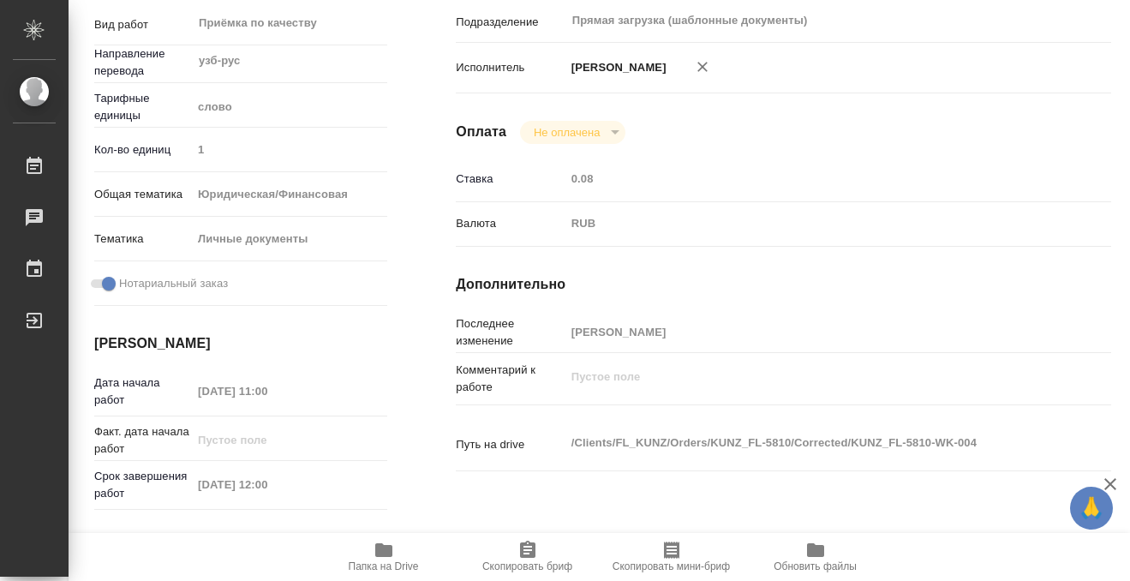
scroll to position [0, 0]
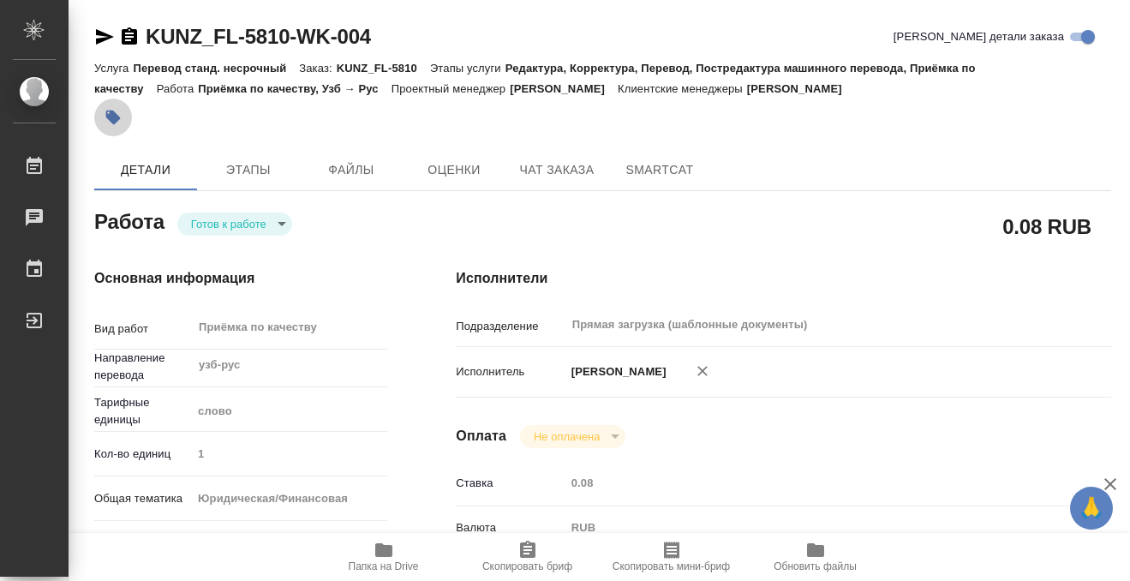
click at [114, 119] on icon "button" at bounding box center [113, 118] width 15 height 15
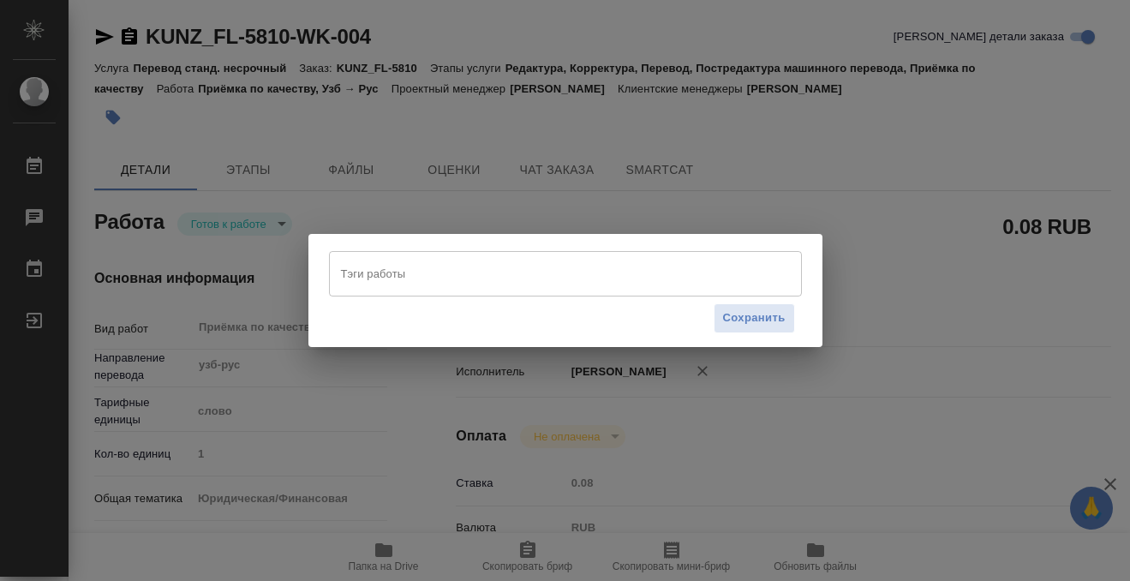
click at [388, 279] on input "Тэги работы" at bounding box center [549, 273] width 425 height 29
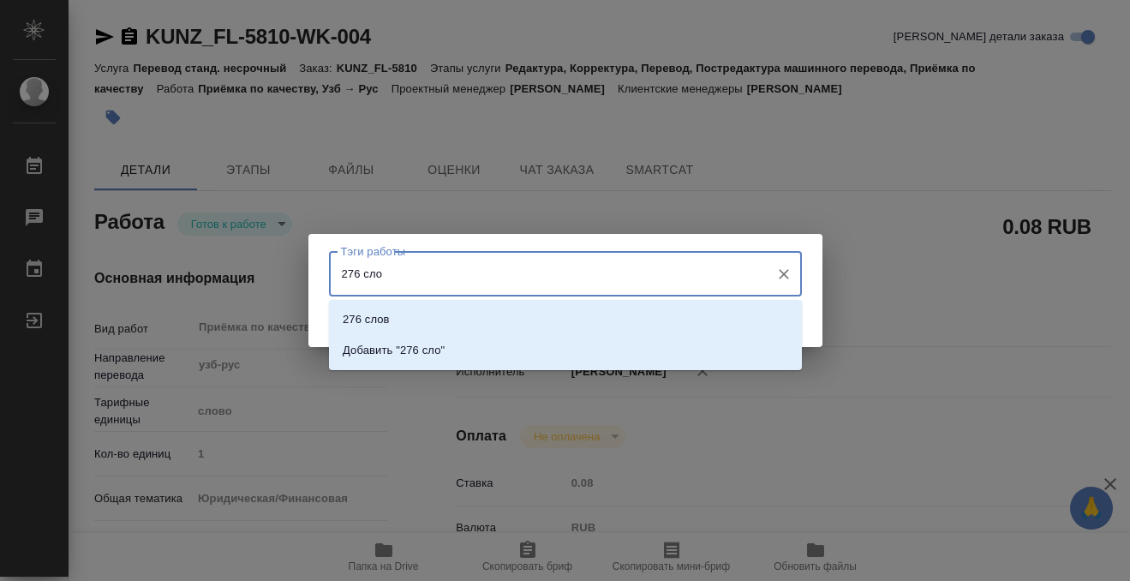
type input "276 слов"
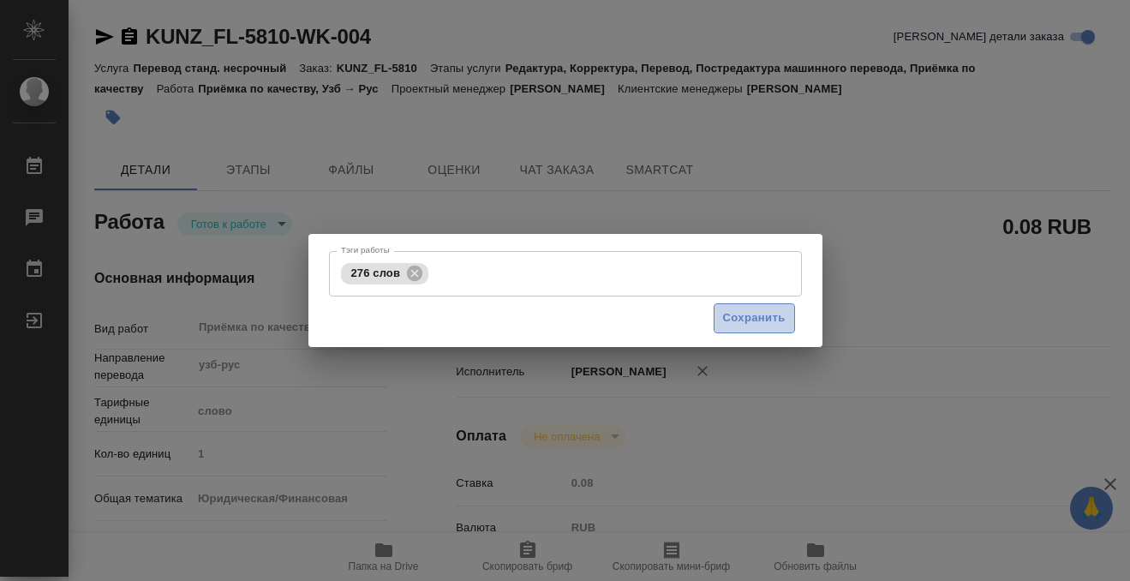
click at [751, 315] on span "Сохранить" at bounding box center [754, 318] width 63 height 20
type input "readyForWork"
type input "узб-рус"
type input "5a8b1489cc6b4906c91bfd90"
type input "1"
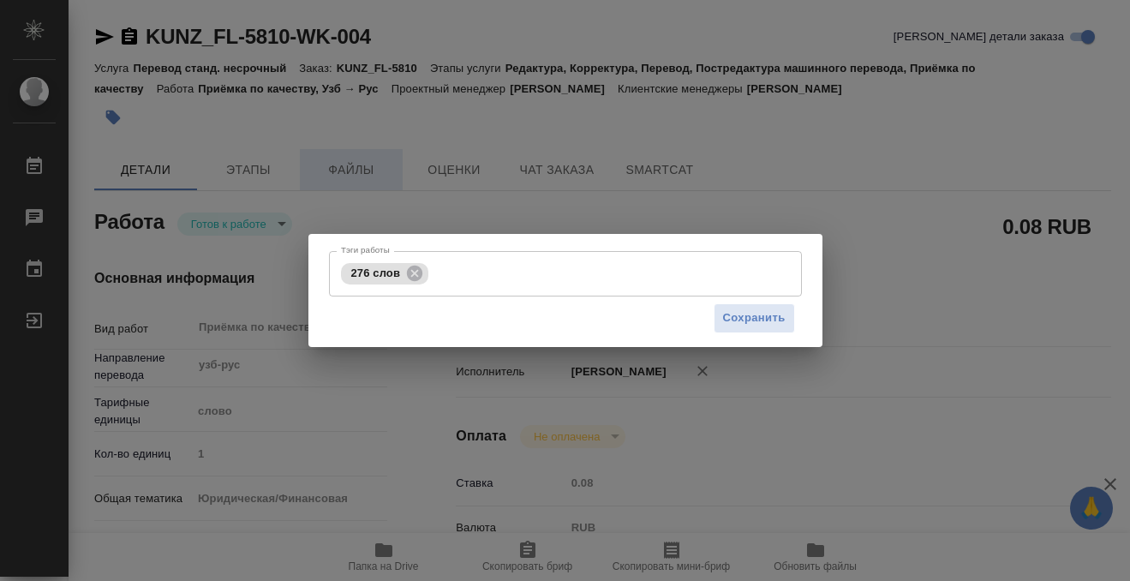
type input "yr-fn"
type input "5a8b8b956a9677013d343cfe"
checkbox input "true"
type input "[DATE] 11:00"
type input "[DATE] 12:00"
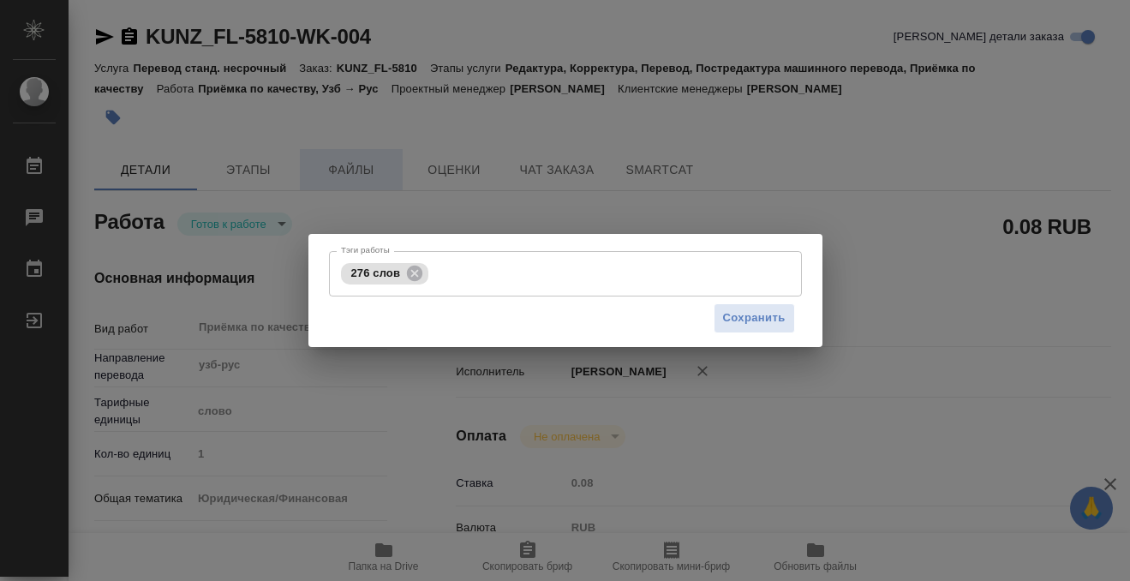
type input "[DATE] 12:00"
type input "Прямая загрузка (шаблонные документы)"
type input "notPayed"
type input "0.08"
type input "RUB"
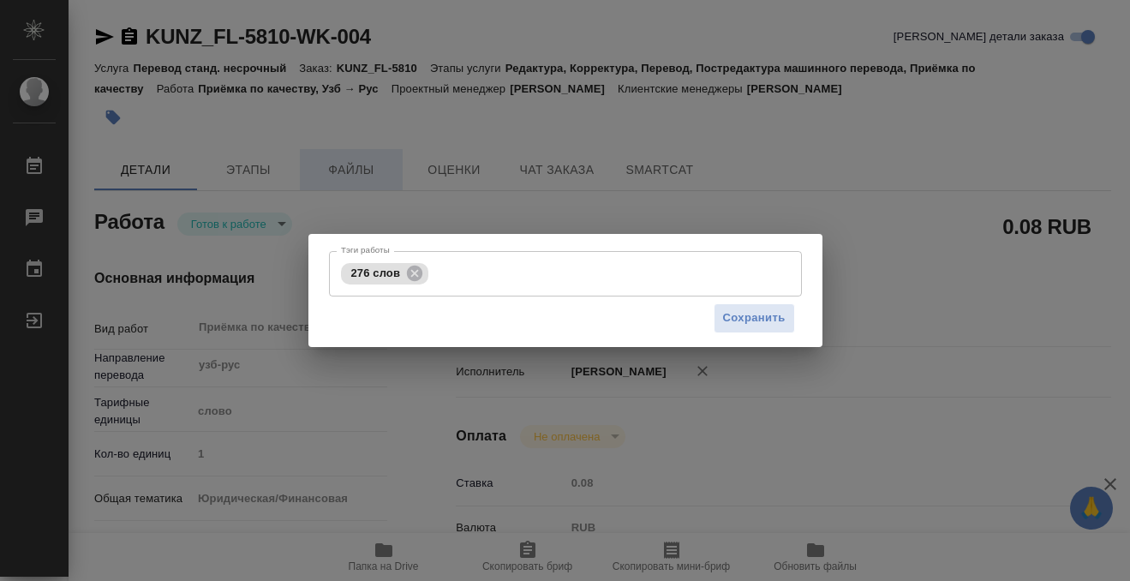
type input "[PERSON_NAME]"
type input "KUNZ_FL-5810"
type input "Перевод станд. несрочный"
type input "Редактура, Корректура, Перевод, Постредактура машинного перевода, Приёмка по ка…"
type input "[PERSON_NAME]"
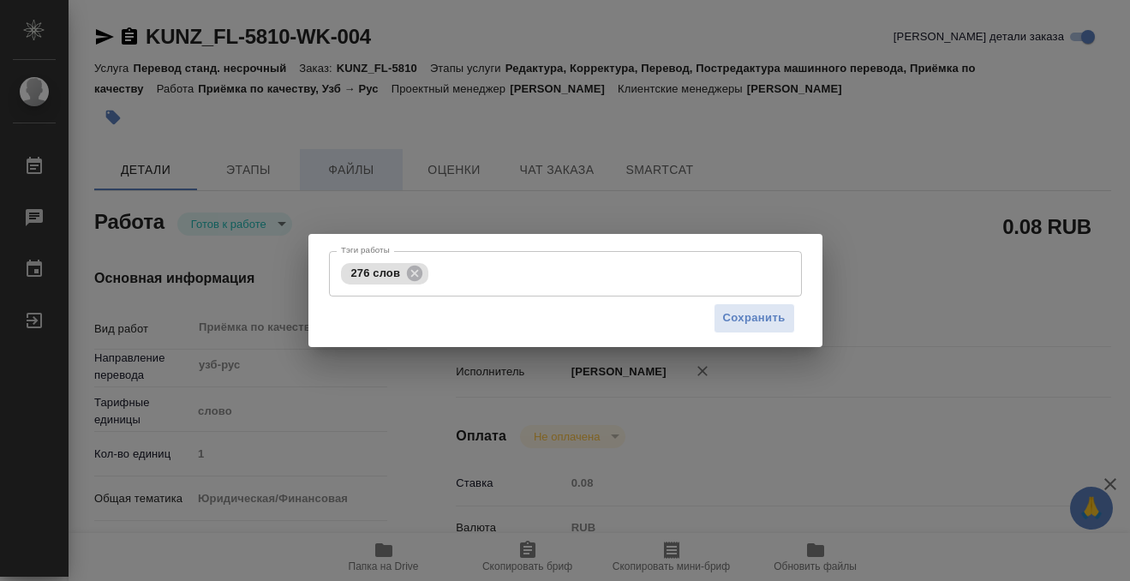
type input "/Clients/FL_KUNZ/Orders/KUNZ_FL-5810"
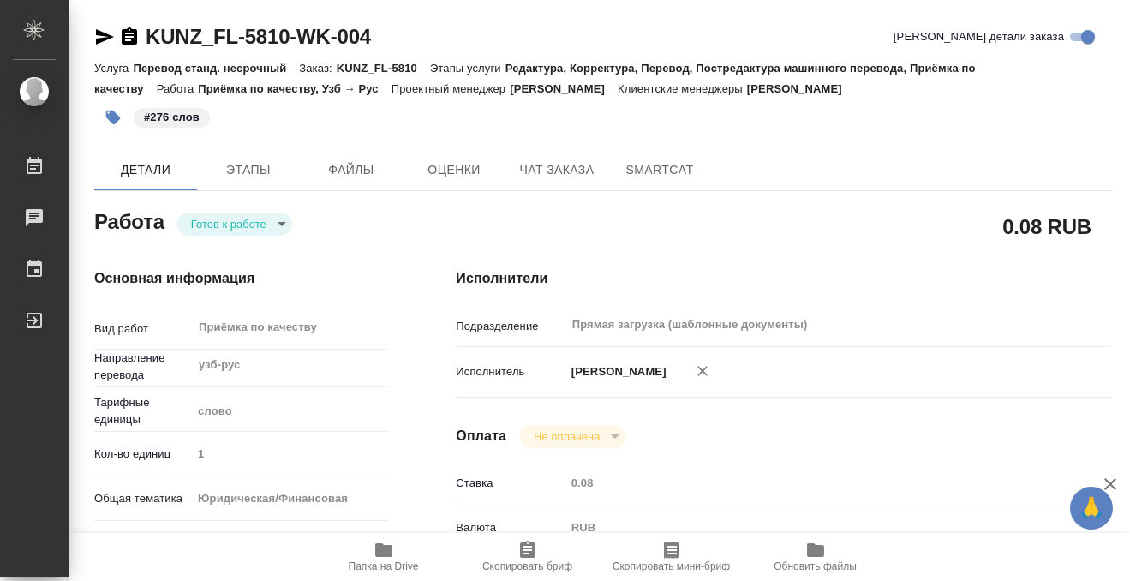
click at [223, 210] on div "[PERSON_NAME] к работе readyForWork" at bounding box center [240, 220] width 293 height 31
click at [226, 223] on body "🙏 .cls-1 fill:#fff; AWATERA Kobzeva [PERSON_NAME] 0 Чаты График Выйти KUNZ_FL-5…" at bounding box center [565, 290] width 1130 height 581
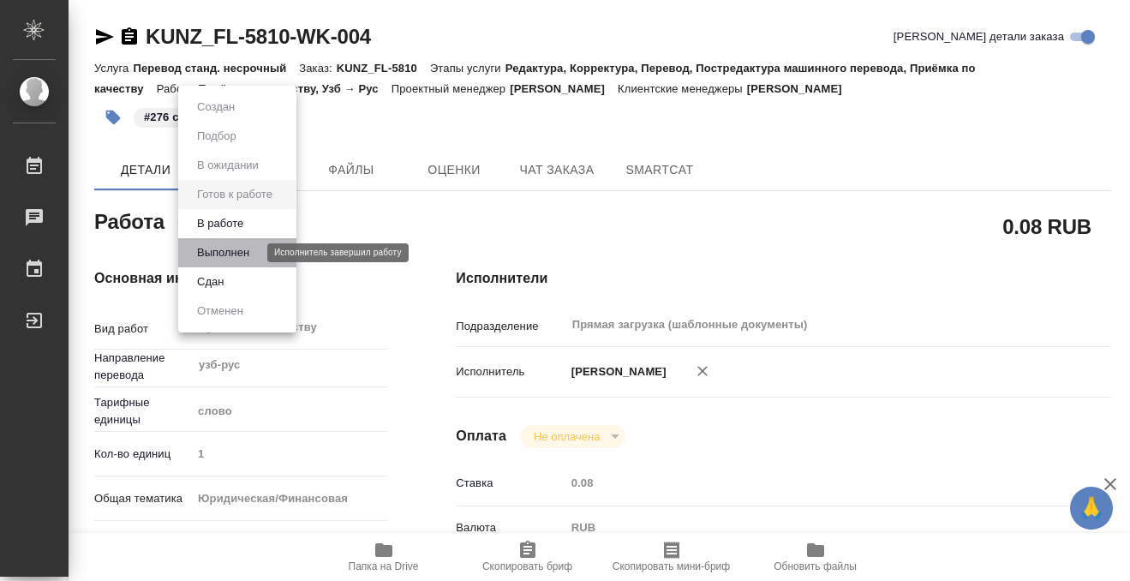
click at [248, 258] on button "Выполнен" at bounding box center [223, 252] width 63 height 19
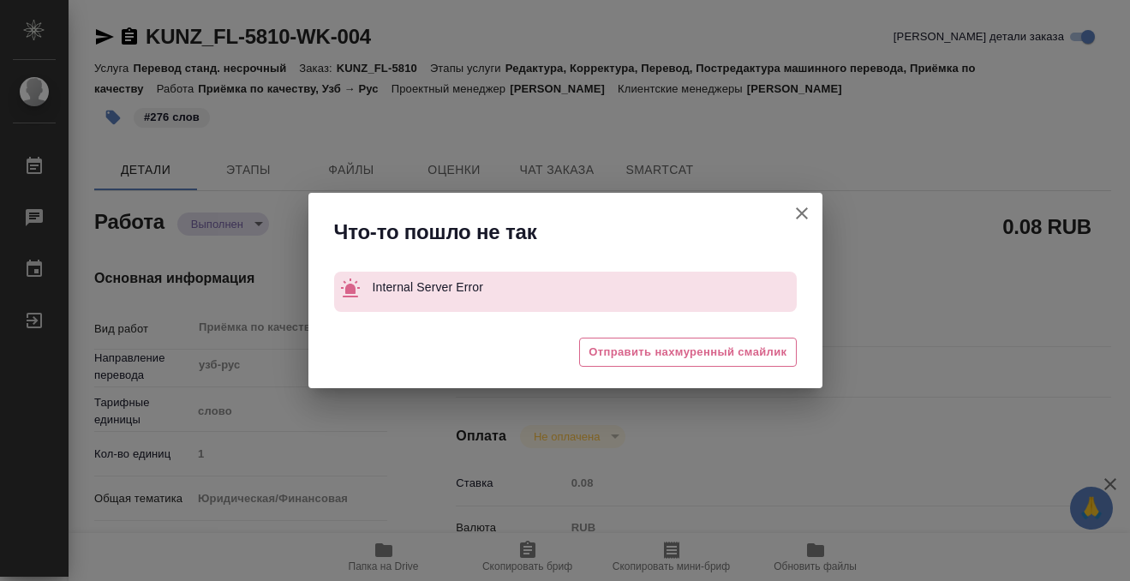
type textarea "x"
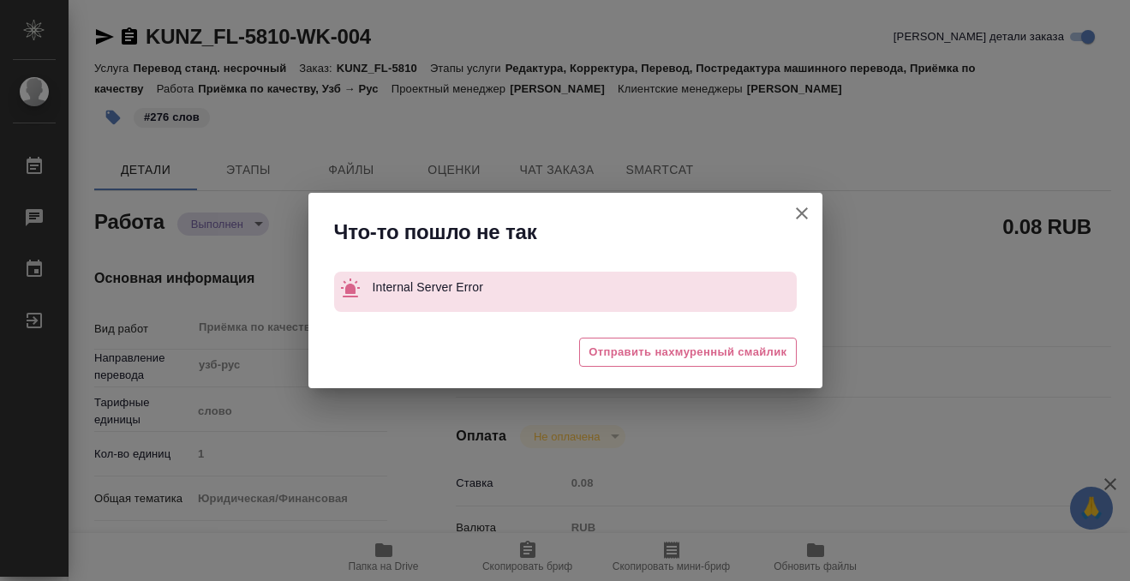
type textarea "x"
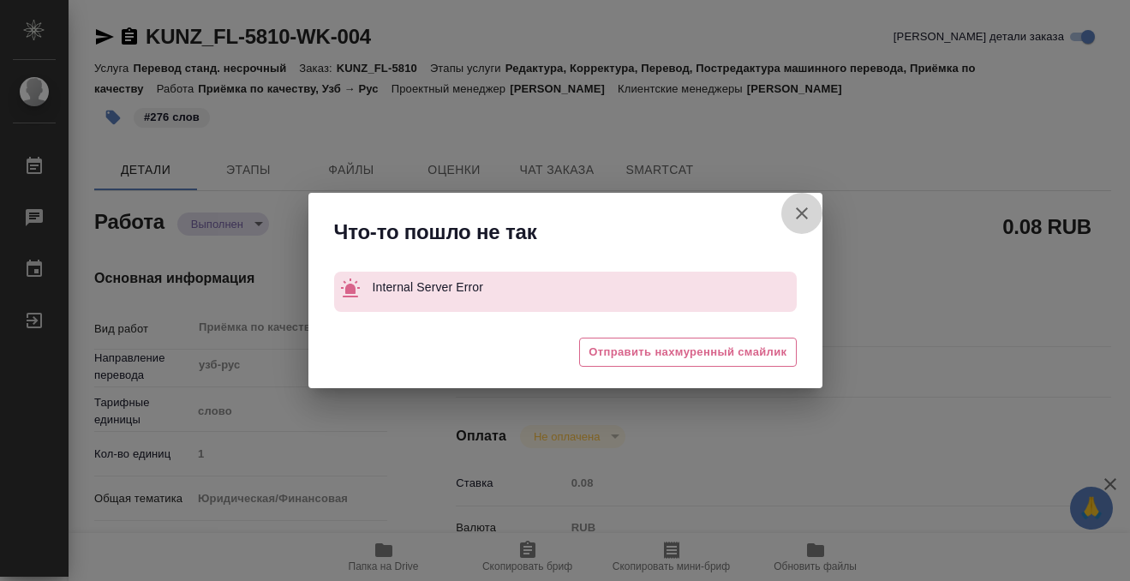
click at [805, 204] on icon "button" at bounding box center [802, 213] width 21 height 21
type textarea "x"
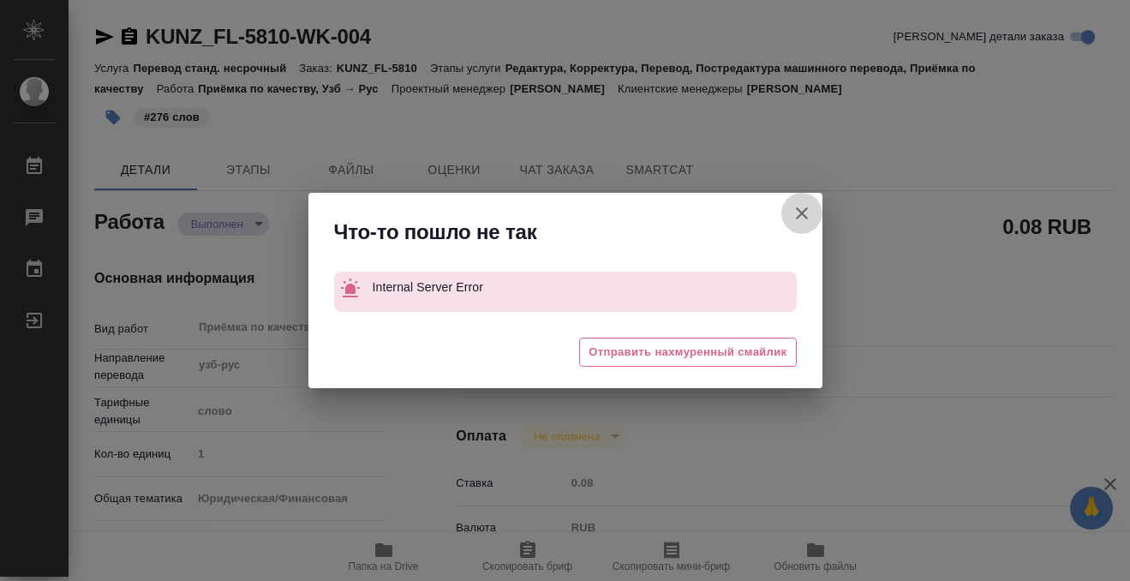
type textarea "x"
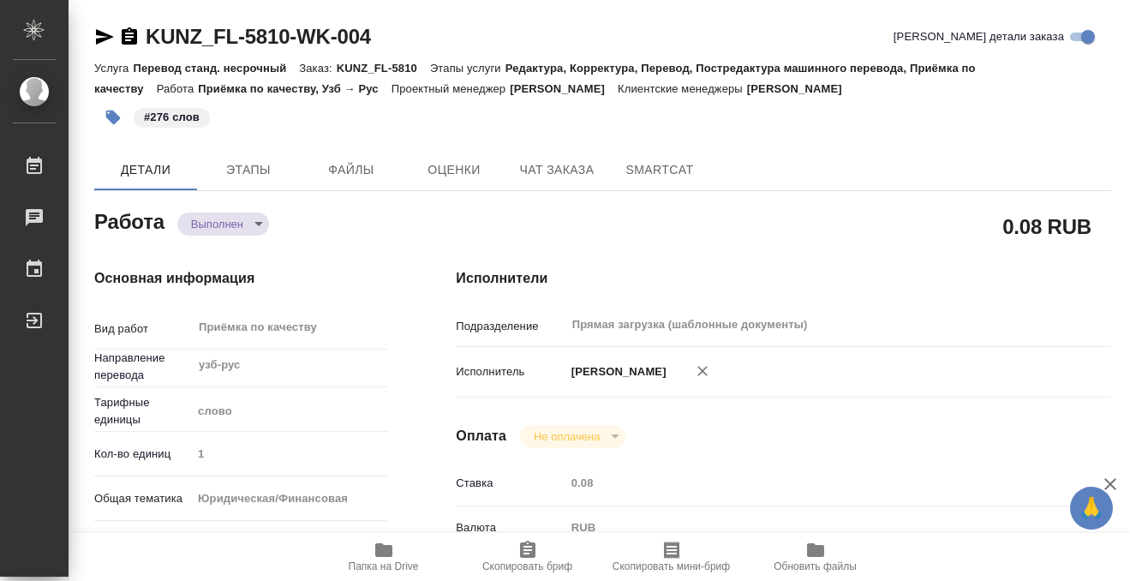
click at [129, 33] on icon "button" at bounding box center [129, 37] width 21 height 21
